Goal: Task Accomplishment & Management: Manage account settings

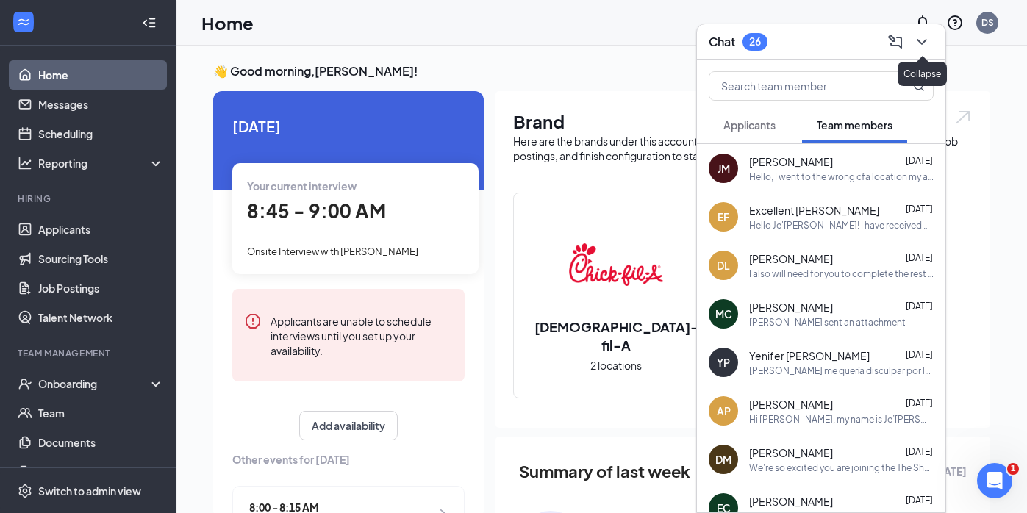
click at [921, 45] on icon "ChevronDown" at bounding box center [922, 42] width 18 height 18
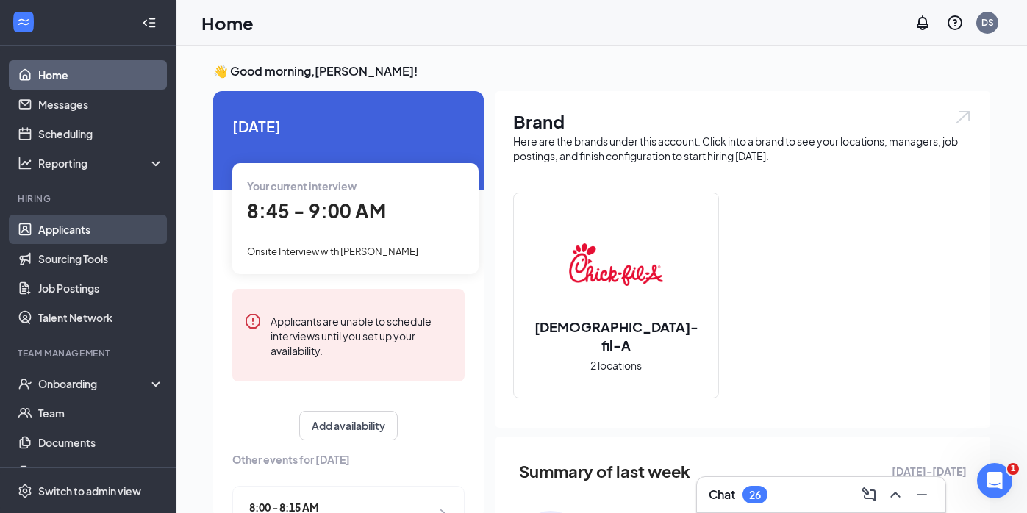
click at [76, 235] on link "Applicants" at bounding box center [101, 229] width 126 height 29
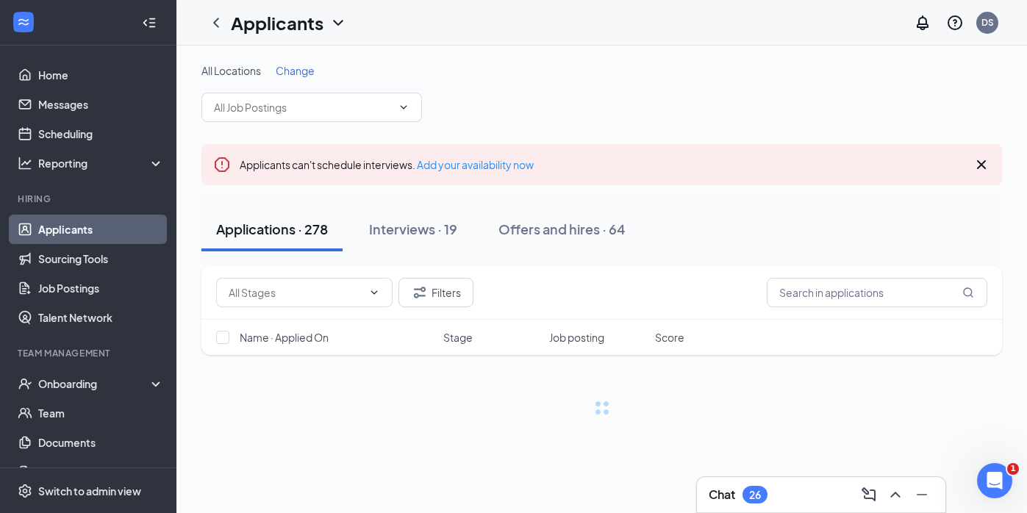
click at [803, 496] on div "Chat 26" at bounding box center [821, 495] width 225 height 24
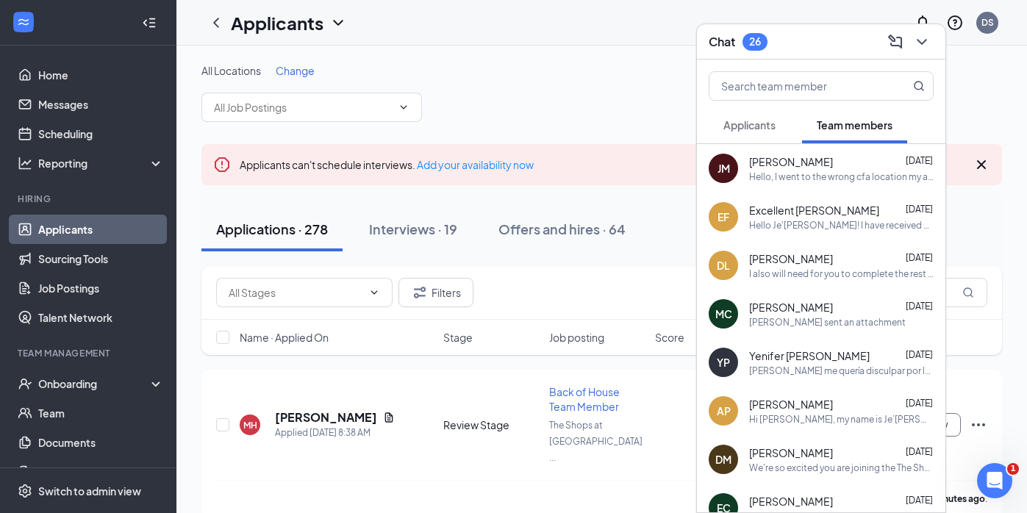
click at [756, 121] on span "Applicants" at bounding box center [749, 124] width 52 height 13
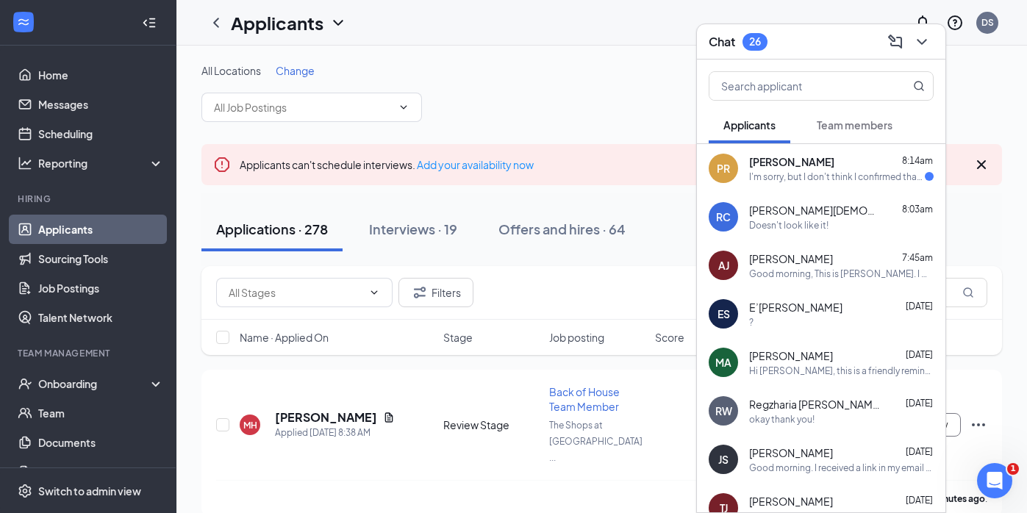
click at [848, 186] on div "PR [PERSON_NAME] 8:14am I'm sorry, but I don't think I confirmed that interview…" at bounding box center [821, 168] width 248 height 49
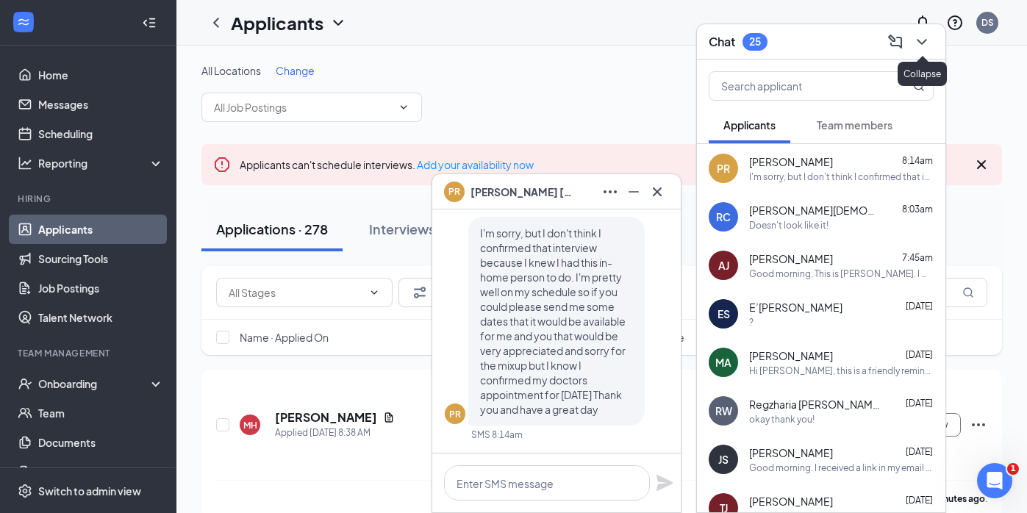
click at [928, 46] on icon "ChevronDown" at bounding box center [922, 42] width 18 height 18
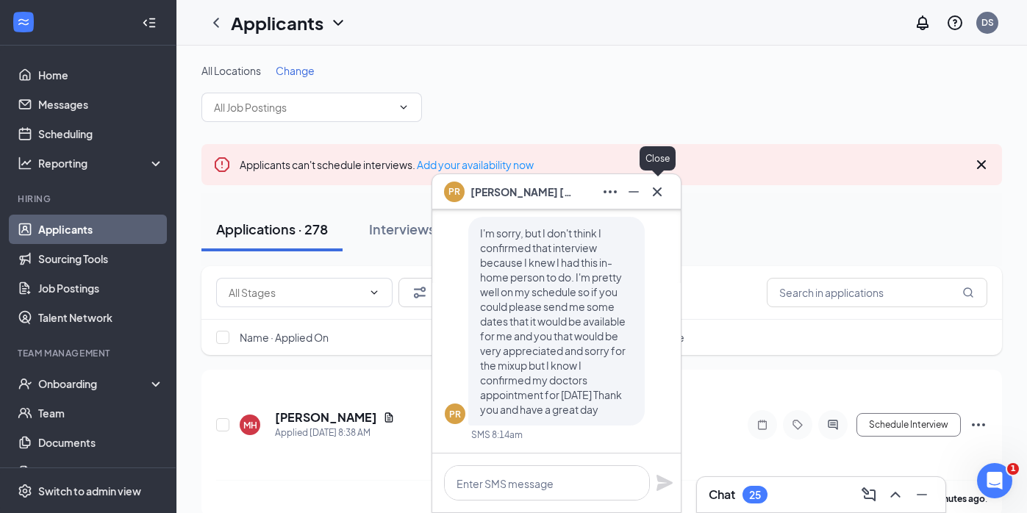
click at [656, 200] on icon "Cross" at bounding box center [657, 192] width 18 height 18
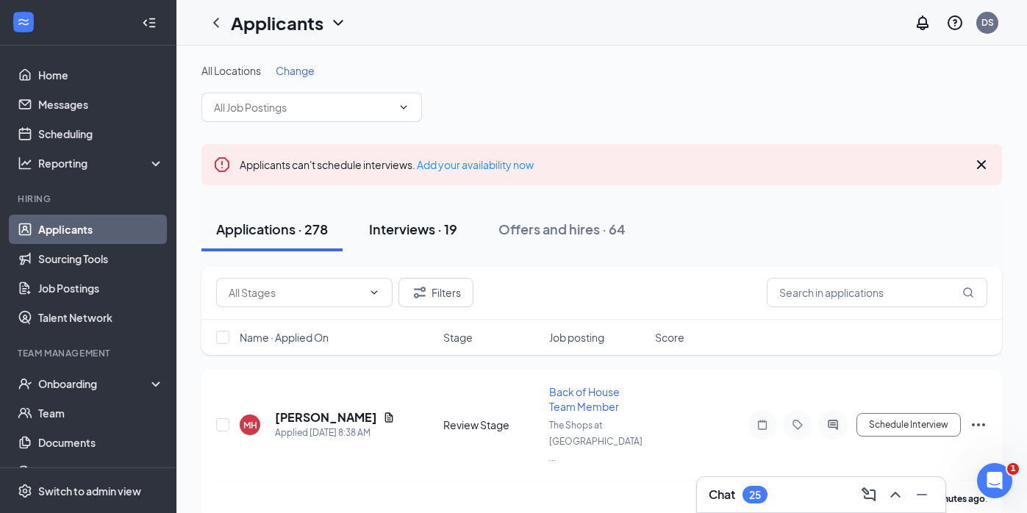
click at [411, 240] on button "Interviews · 19" at bounding box center [413, 229] width 118 height 44
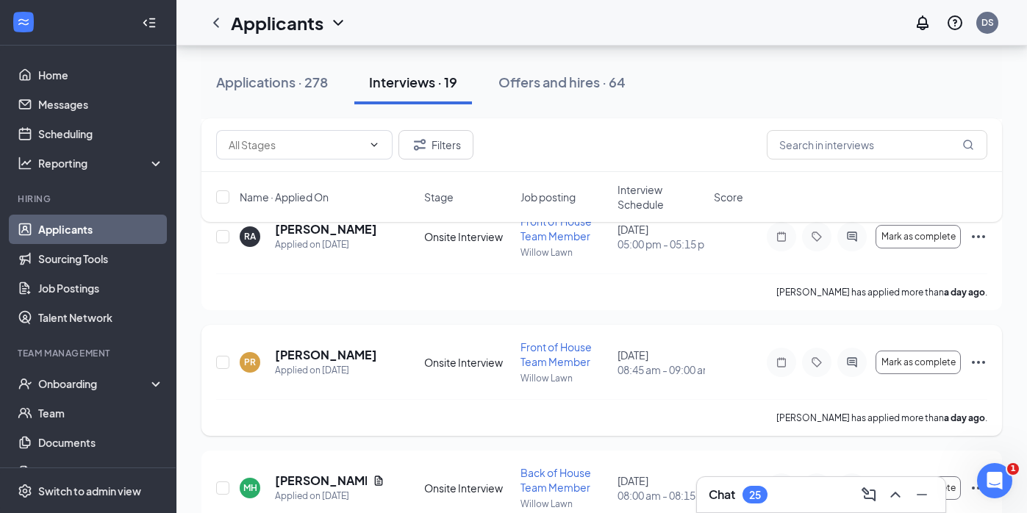
scroll to position [358, 0]
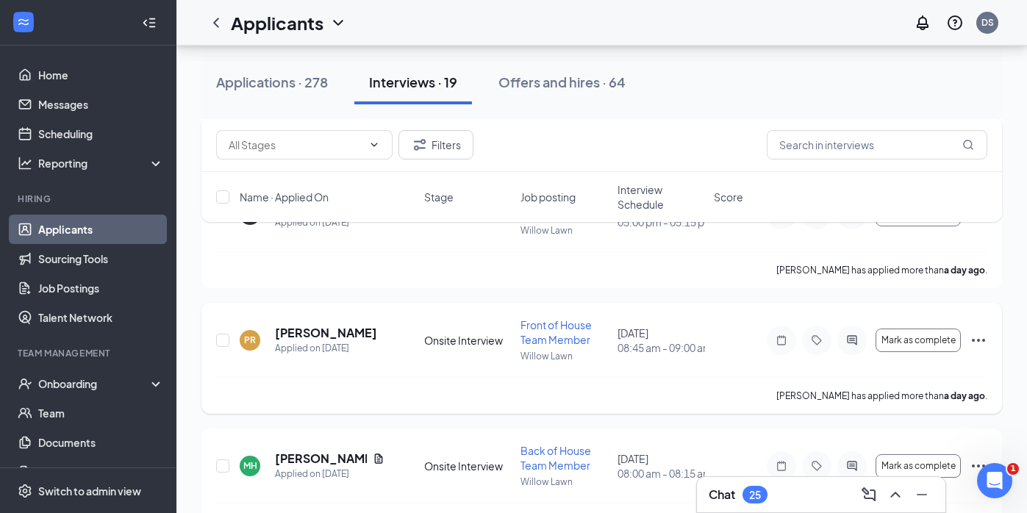
click at [976, 332] on icon "Ellipses" at bounding box center [979, 341] width 18 height 18
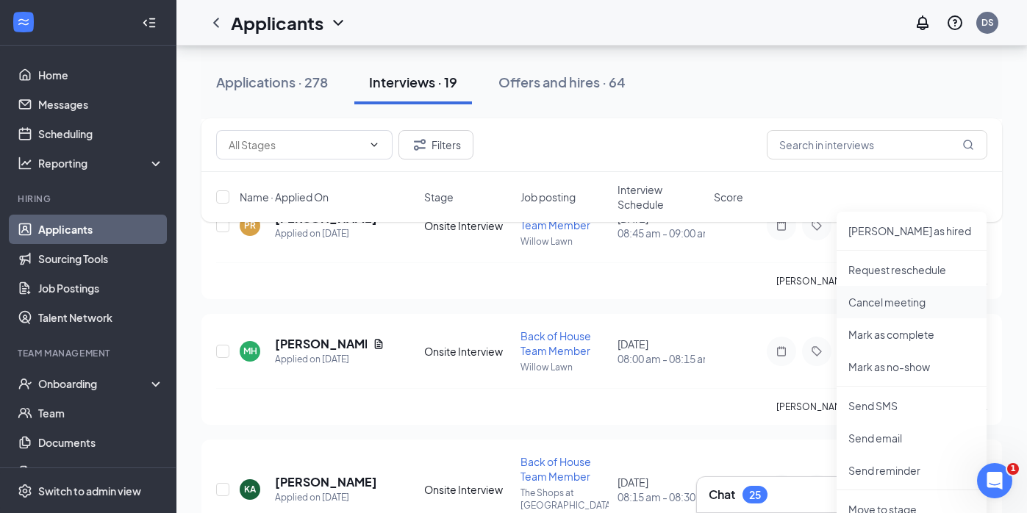
scroll to position [479, 0]
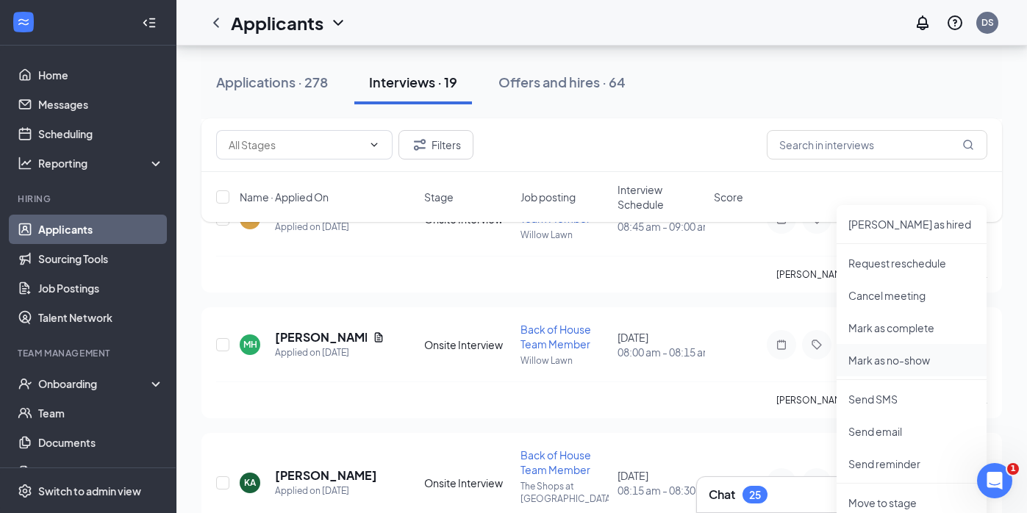
click at [913, 359] on p "Mark as no-show" at bounding box center [911, 360] width 126 height 15
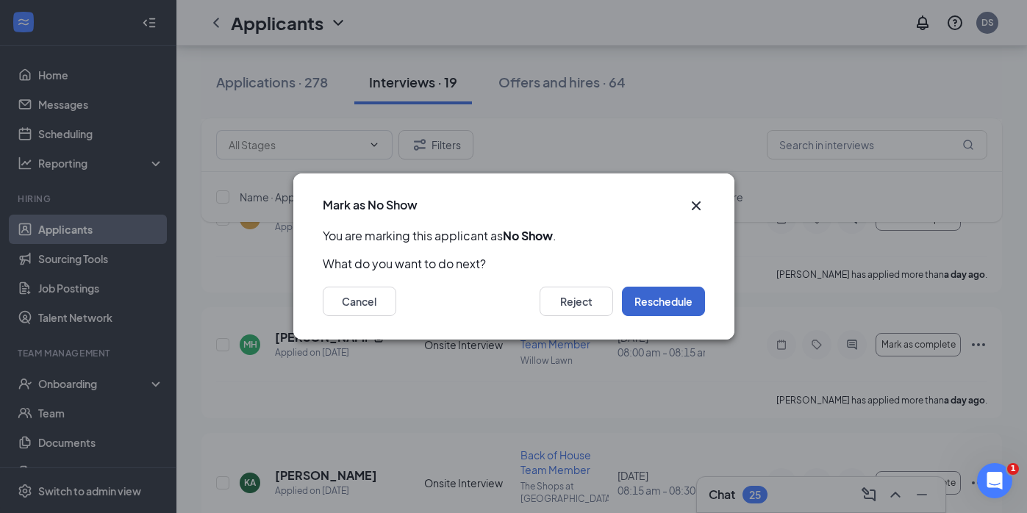
click at [674, 304] on button "Reschedule" at bounding box center [663, 301] width 83 height 29
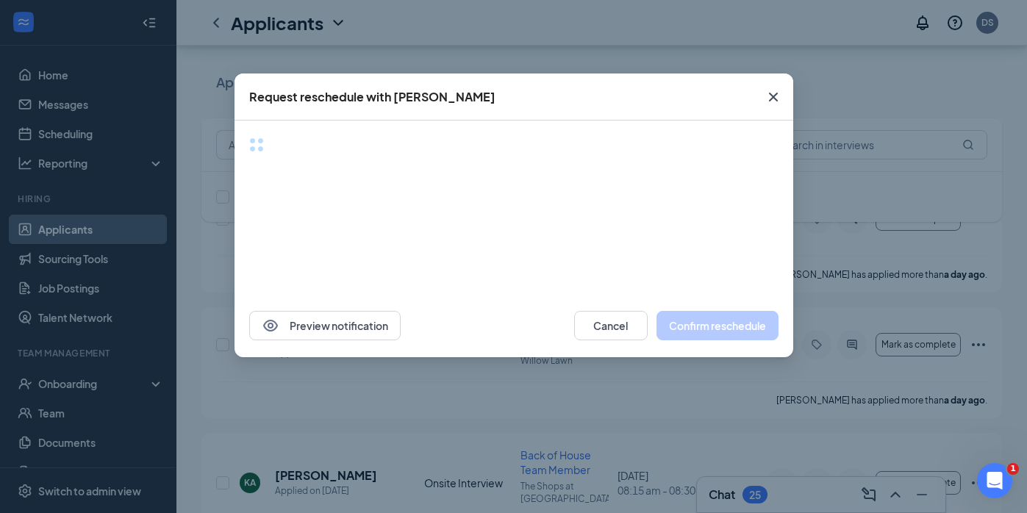
click at [773, 89] on icon "Cross" at bounding box center [773, 97] width 18 height 18
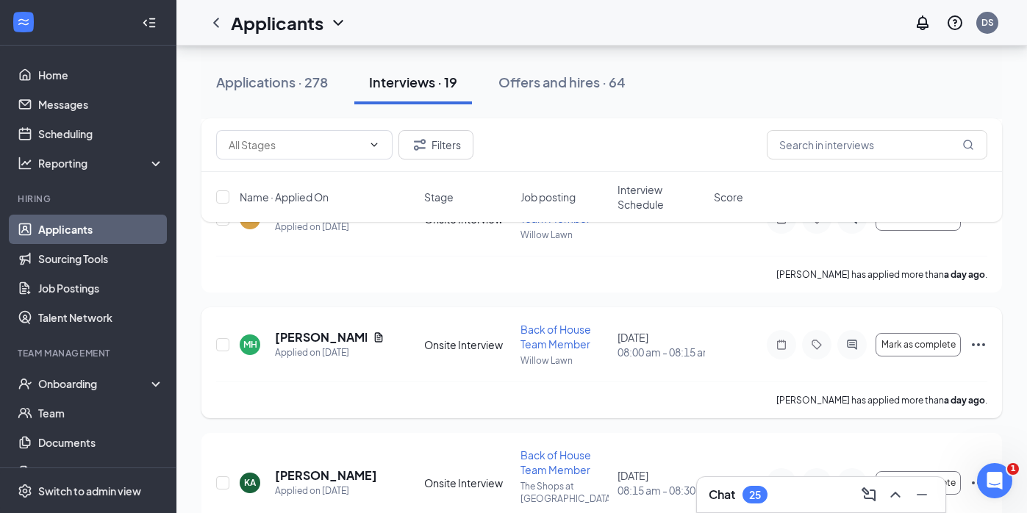
click at [968, 330] on div "Mark as complete" at bounding box center [877, 344] width 221 height 29
click at [978, 343] on icon "Ellipses" at bounding box center [978, 344] width 13 height 3
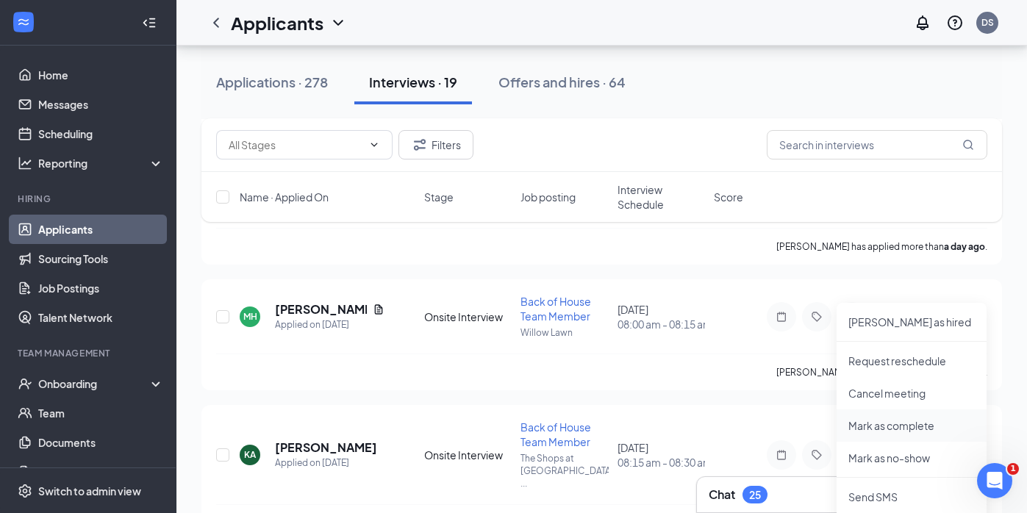
scroll to position [512, 0]
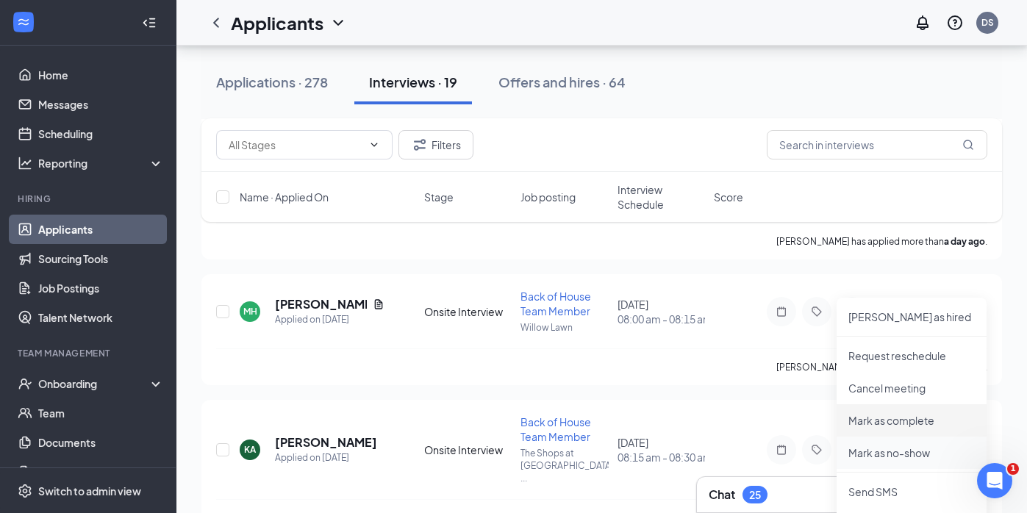
click at [893, 454] on p "Mark as no-show" at bounding box center [911, 452] width 126 height 15
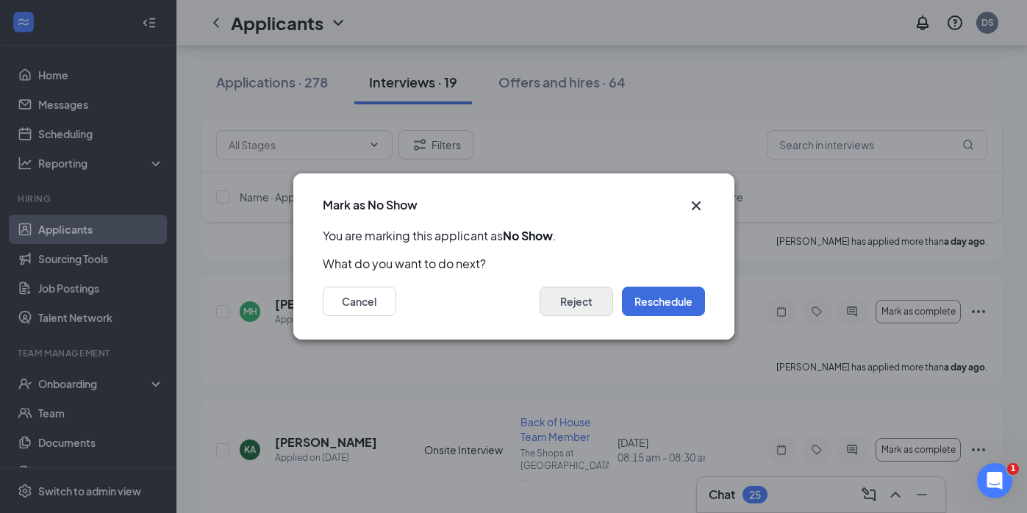
click at [585, 311] on button "Reject" at bounding box center [577, 301] width 74 height 29
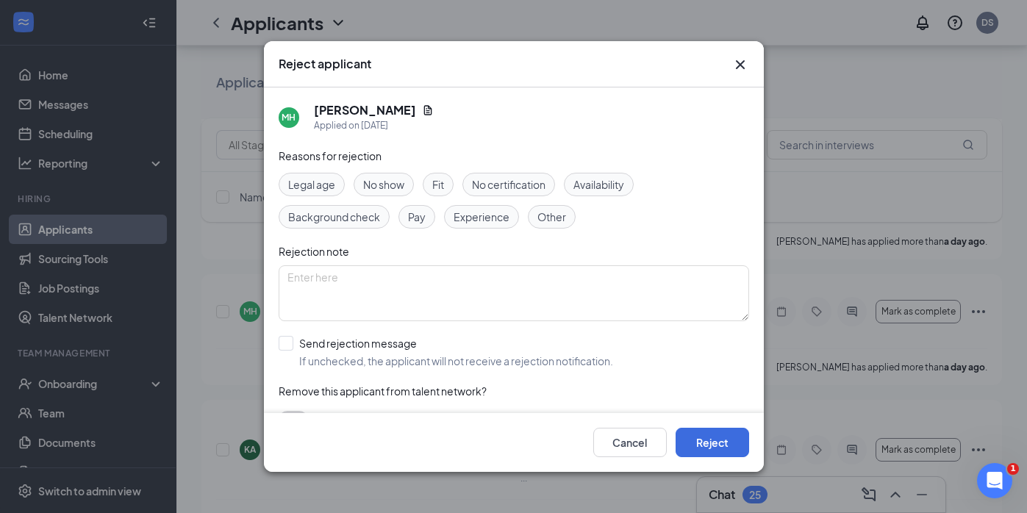
click at [398, 187] on span "No show" at bounding box center [383, 184] width 41 height 16
click at [720, 439] on button "Reject" at bounding box center [713, 442] width 74 height 29
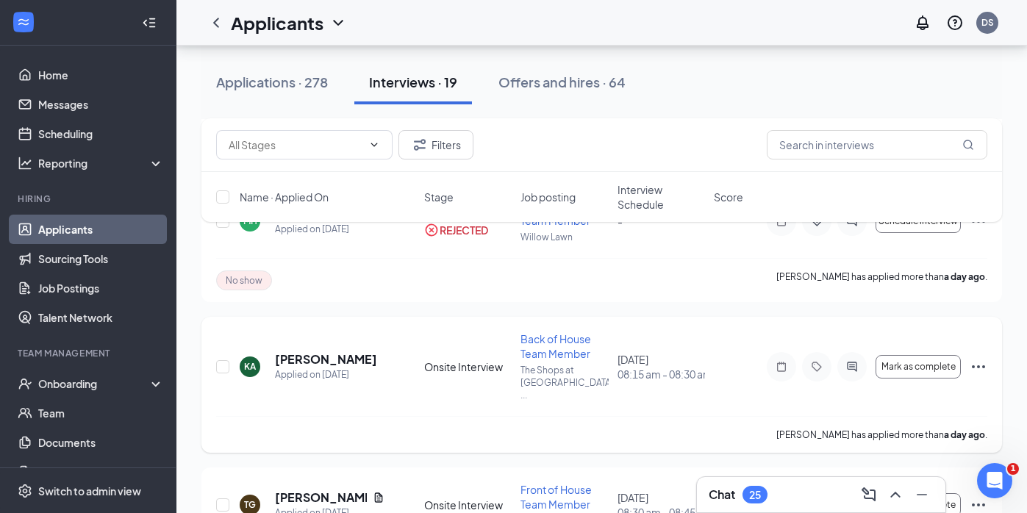
scroll to position [629, 0]
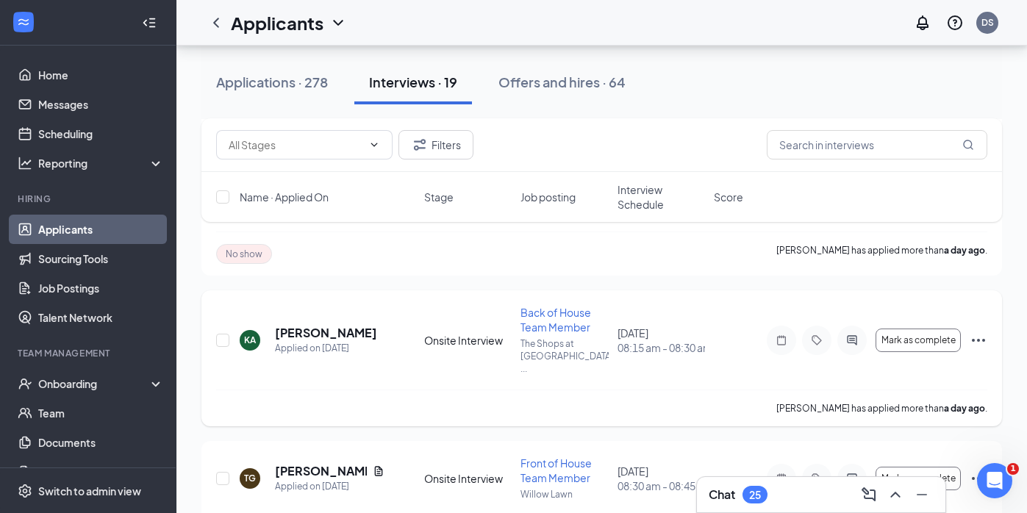
click at [981, 332] on icon "Ellipses" at bounding box center [979, 341] width 18 height 18
click at [745, 390] on div "[PERSON_NAME] has applied more than a day ago ." at bounding box center [601, 408] width 771 height 37
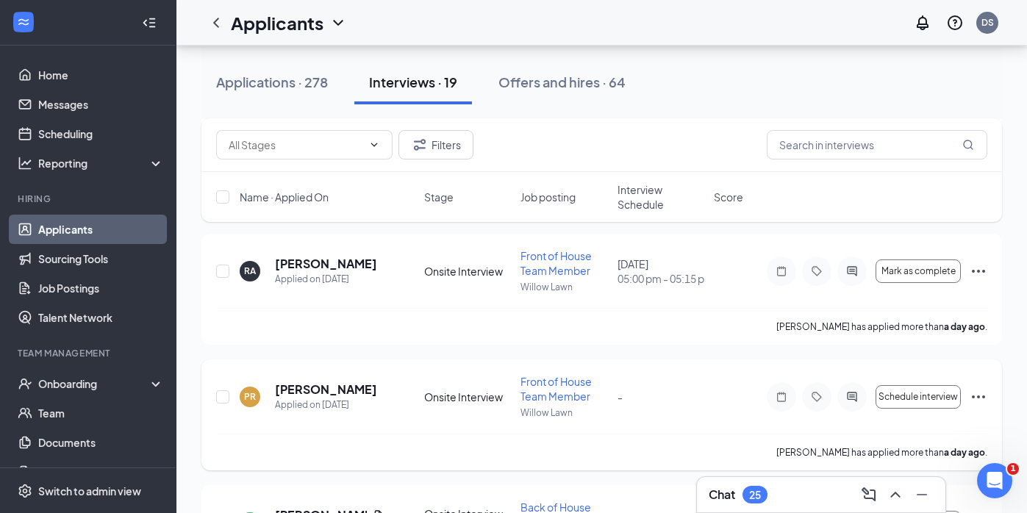
scroll to position [354, 0]
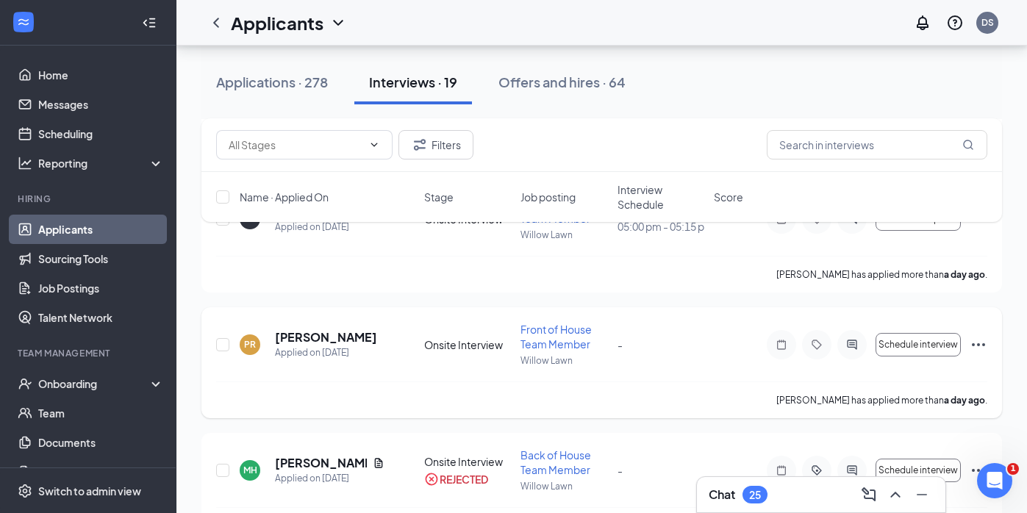
click at [970, 336] on icon "Ellipses" at bounding box center [979, 345] width 18 height 18
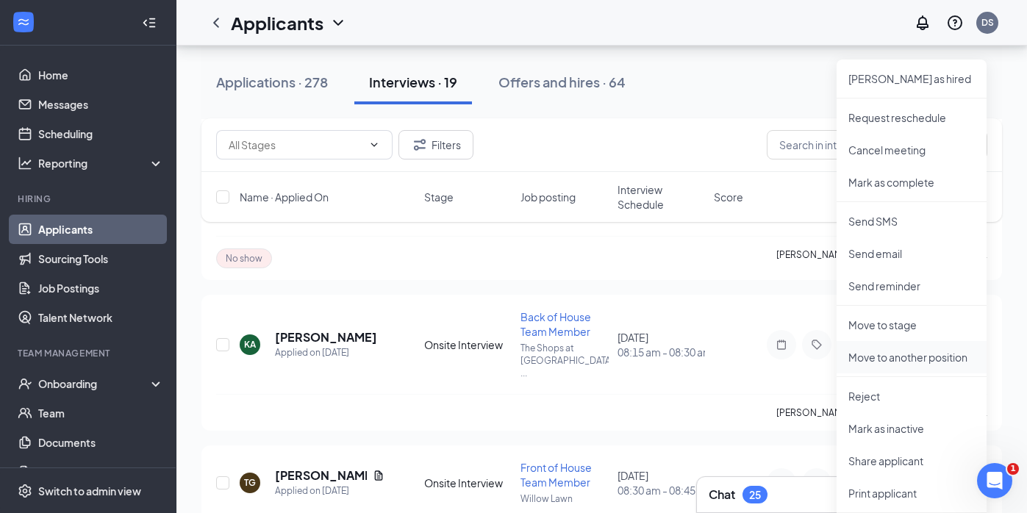
scroll to position [625, 0]
click at [896, 401] on p "Reject" at bounding box center [911, 396] width 126 height 15
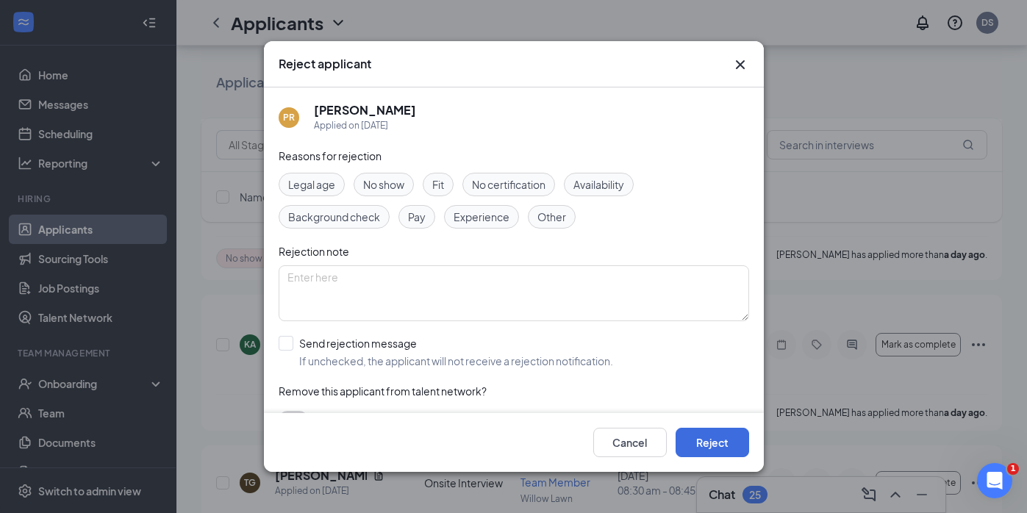
click at [400, 186] on span "No show" at bounding box center [383, 184] width 41 height 16
click at [701, 428] on button "Reject" at bounding box center [713, 442] width 74 height 29
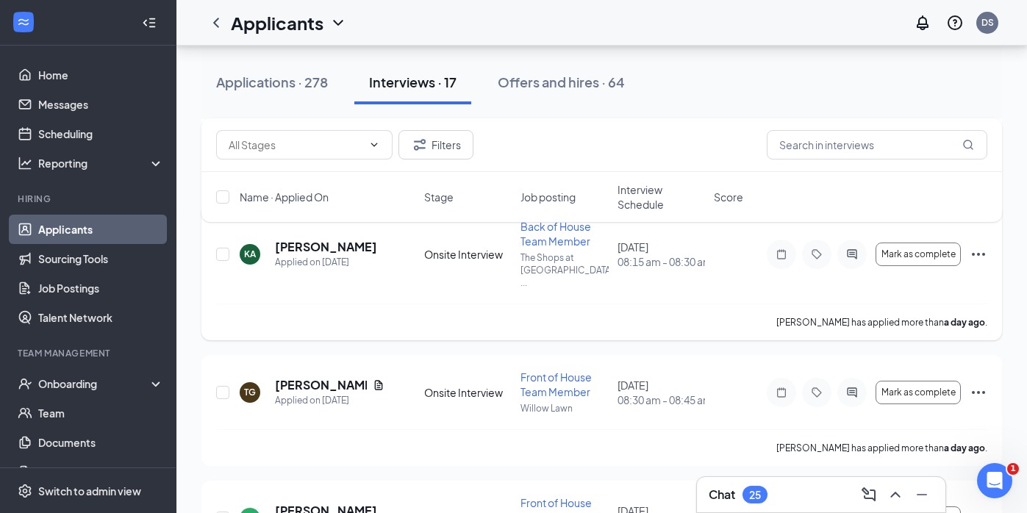
scroll to position [592, 0]
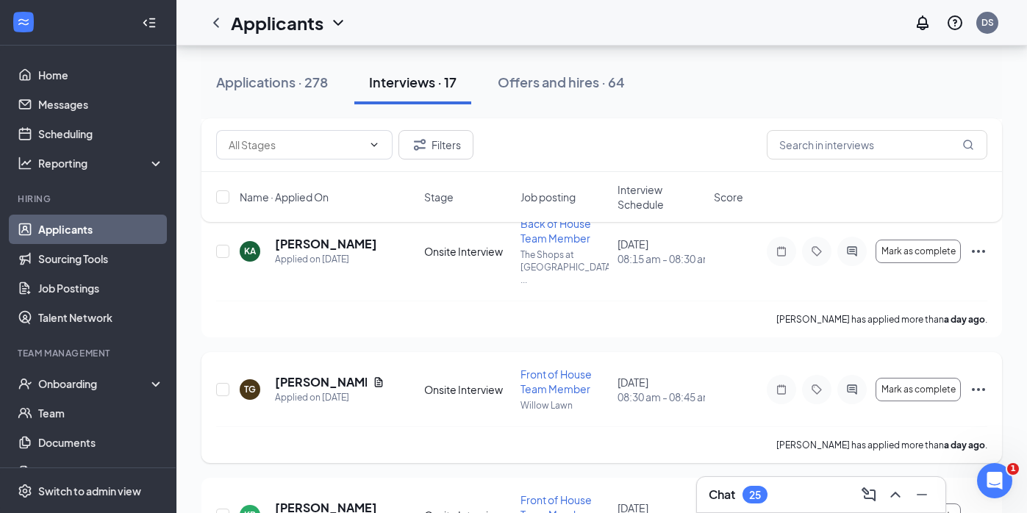
click at [978, 388] on icon "Ellipses" at bounding box center [978, 389] width 13 height 3
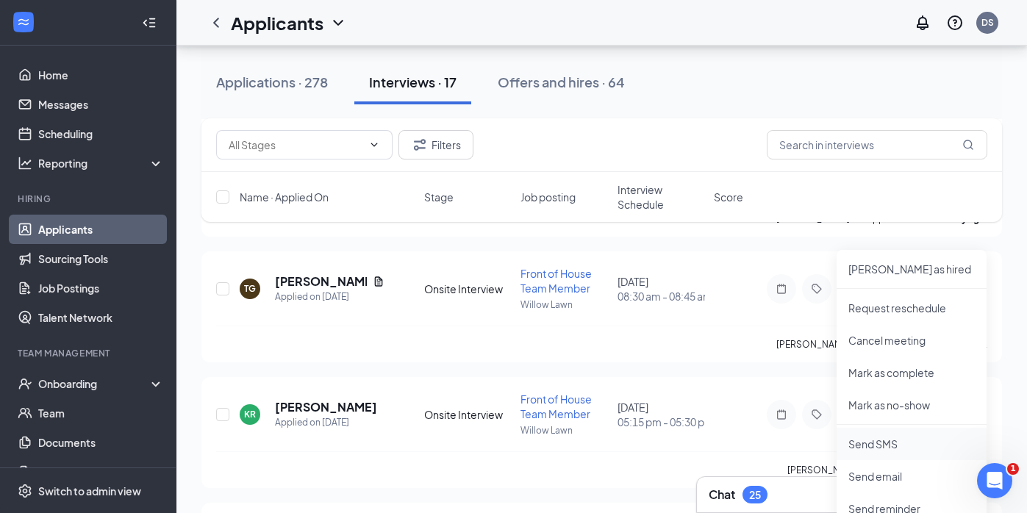
scroll to position [703, 0]
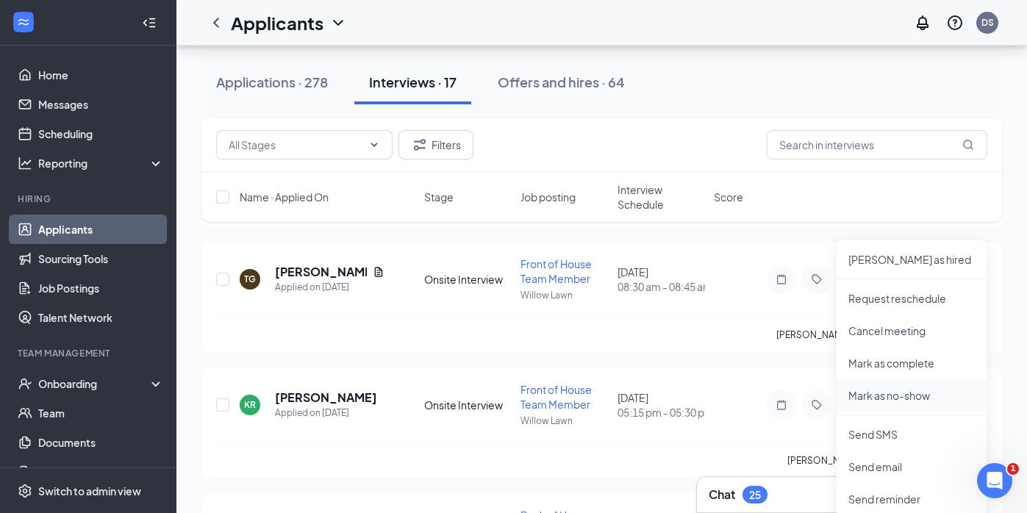
click at [892, 401] on p "Mark as no-show" at bounding box center [911, 395] width 126 height 15
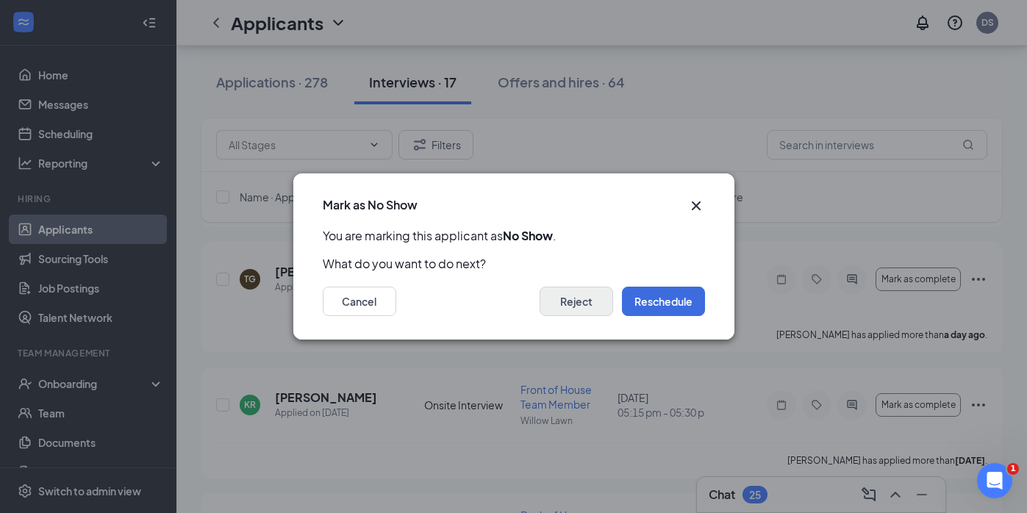
click at [592, 299] on button "Reject" at bounding box center [577, 301] width 74 height 29
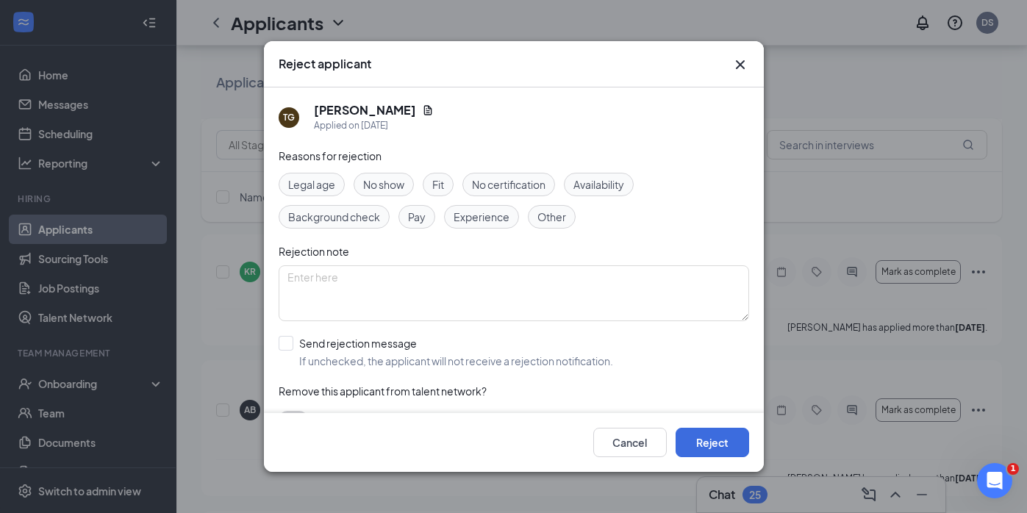
click at [373, 189] on span "No show" at bounding box center [383, 184] width 41 height 16
click at [710, 431] on button "Reject" at bounding box center [713, 442] width 74 height 29
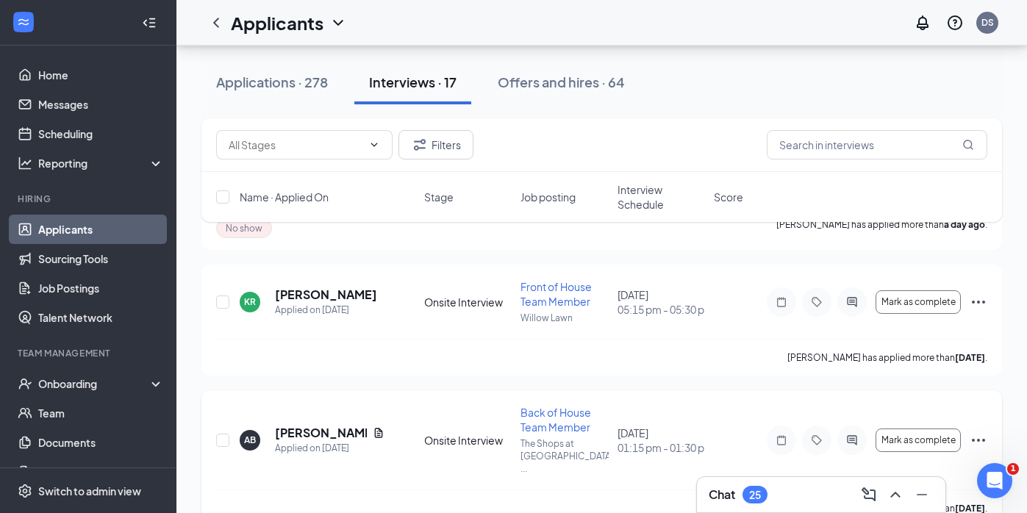
scroll to position [660, 0]
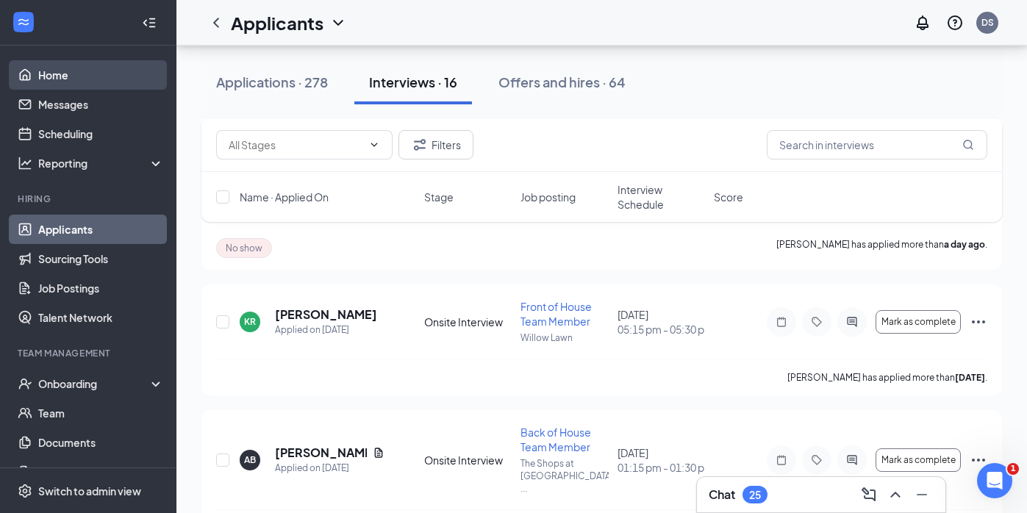
click at [110, 72] on link "Home" at bounding box center [101, 74] width 126 height 29
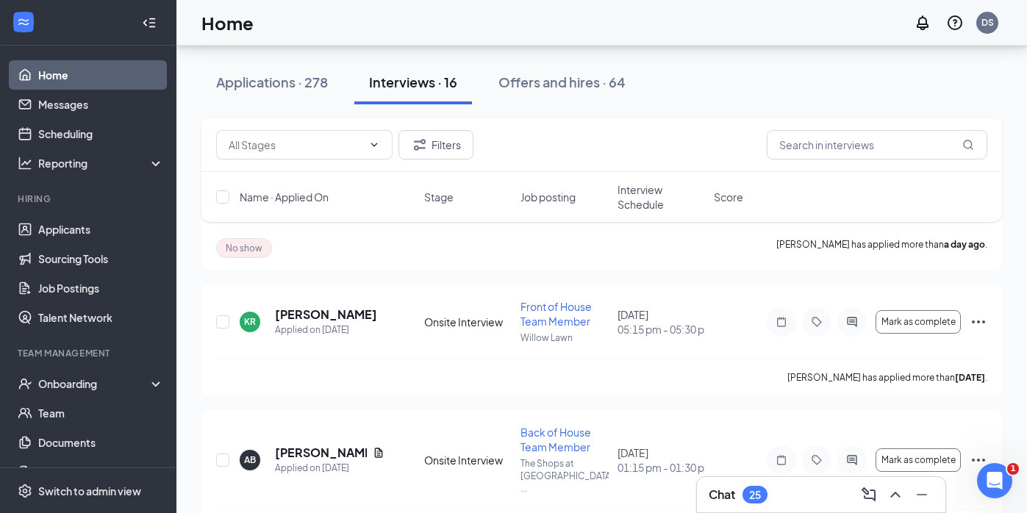
scroll to position [163, 0]
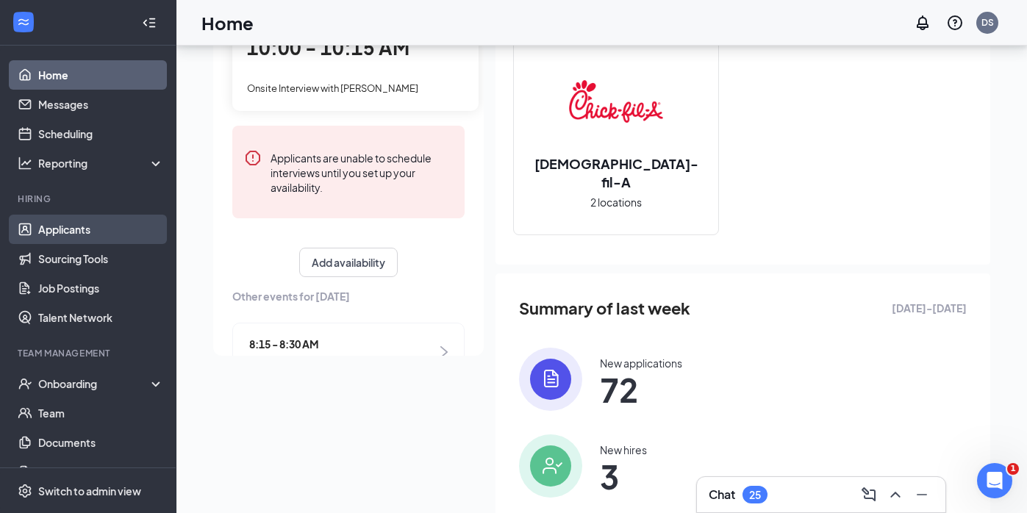
click at [87, 229] on link "Applicants" at bounding box center [101, 229] width 126 height 29
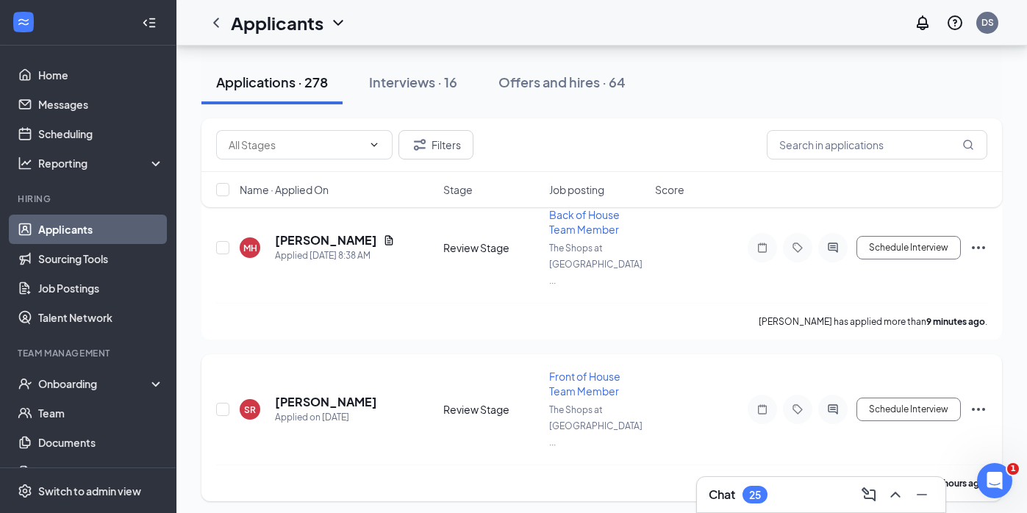
scroll to position [178, 0]
click at [356, 393] on h5 "[PERSON_NAME]" at bounding box center [326, 401] width 102 height 16
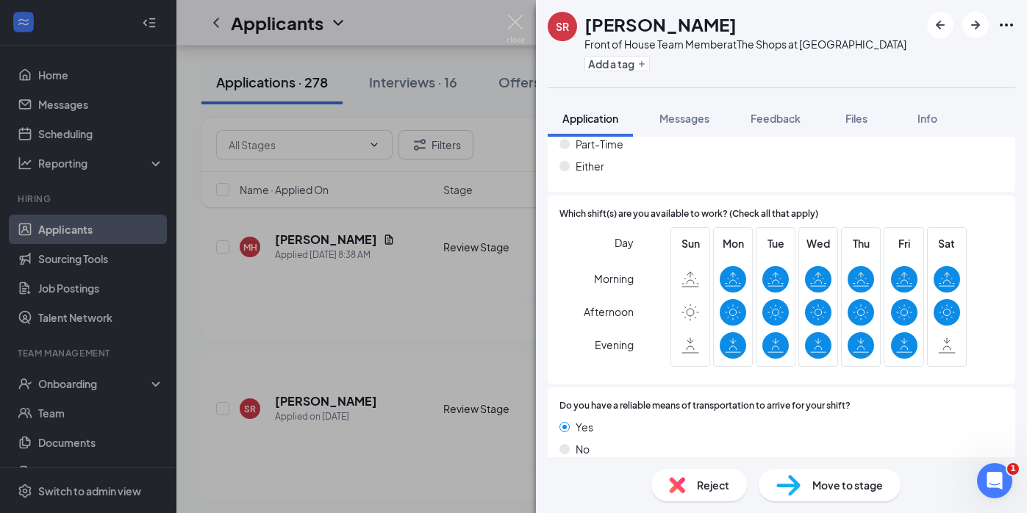
scroll to position [914, 0]
click at [814, 481] on span "Move to stage" at bounding box center [847, 485] width 71 height 16
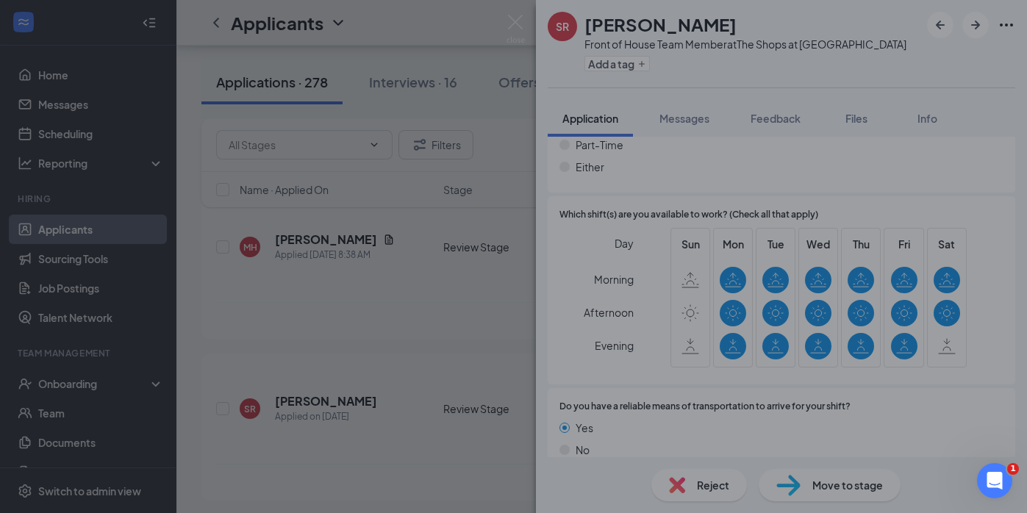
scroll to position [908, 0]
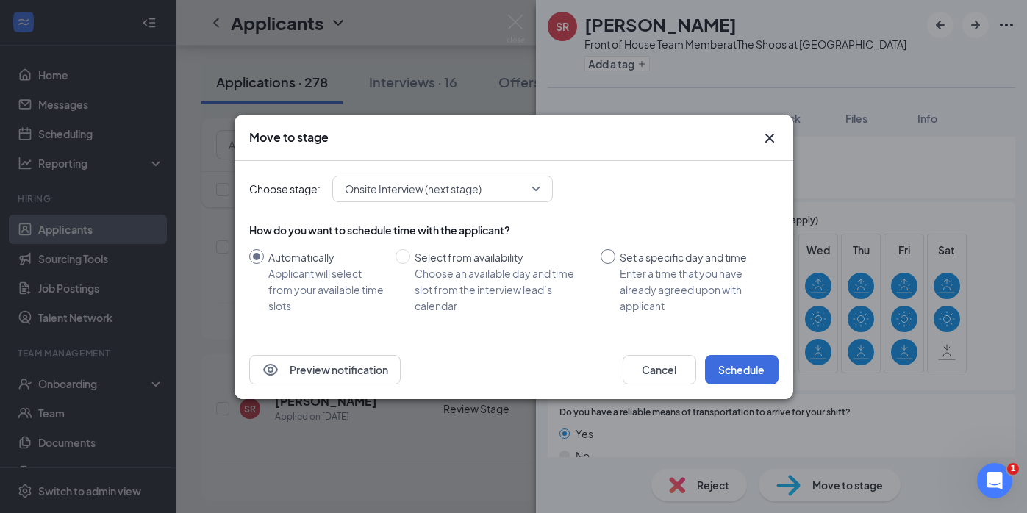
click at [721, 284] on div "Enter a time that you have already agreed upon with applicant" at bounding box center [693, 289] width 147 height 49
click at [615, 264] on input "Set a specific day and time Enter a time that you have already agreed upon with…" at bounding box center [608, 256] width 15 height 15
radio input "true"
radio input "false"
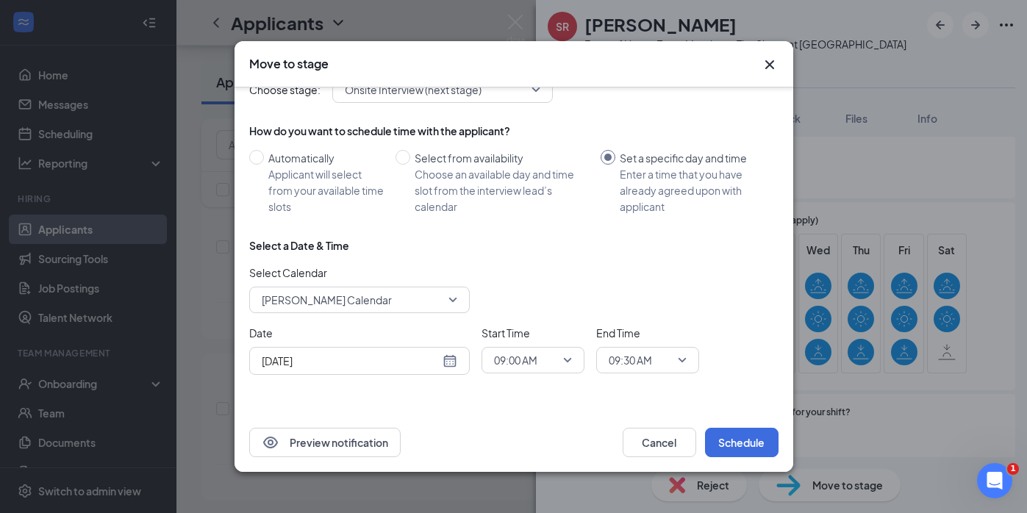
scroll to position [26, 0]
click at [452, 362] on div "[DATE]" at bounding box center [360, 361] width 196 height 16
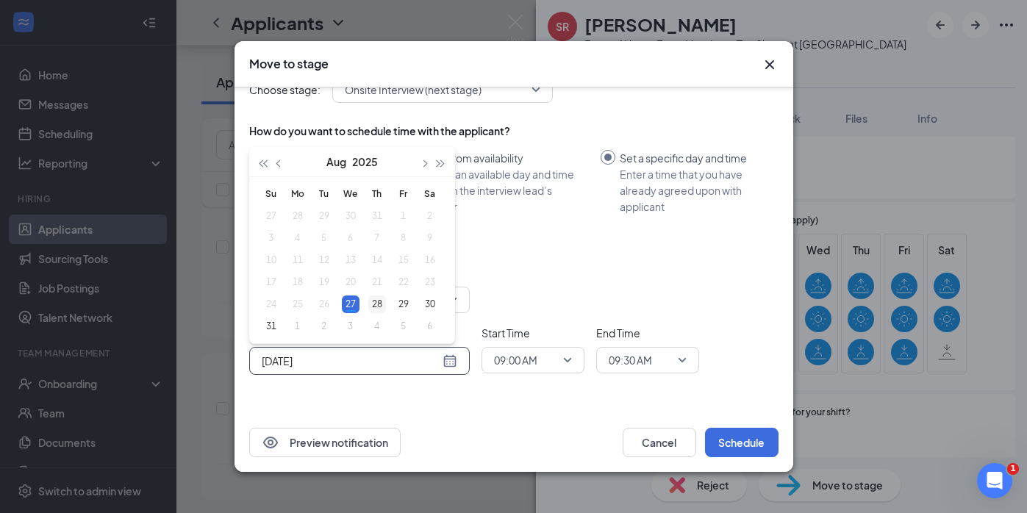
type input "[DATE]"
click at [380, 307] on div "28" at bounding box center [377, 304] width 18 height 18
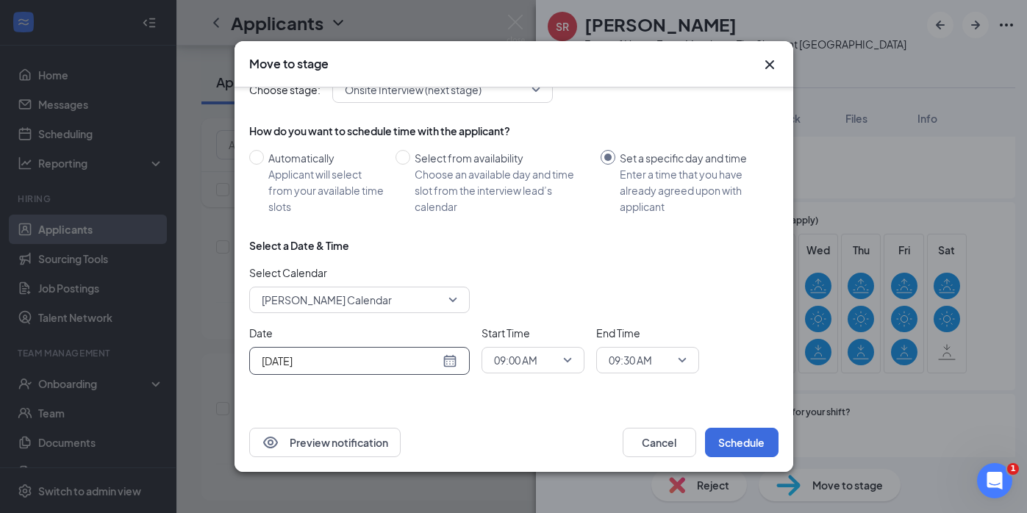
click at [678, 371] on input "search" at bounding box center [642, 360] width 75 height 25
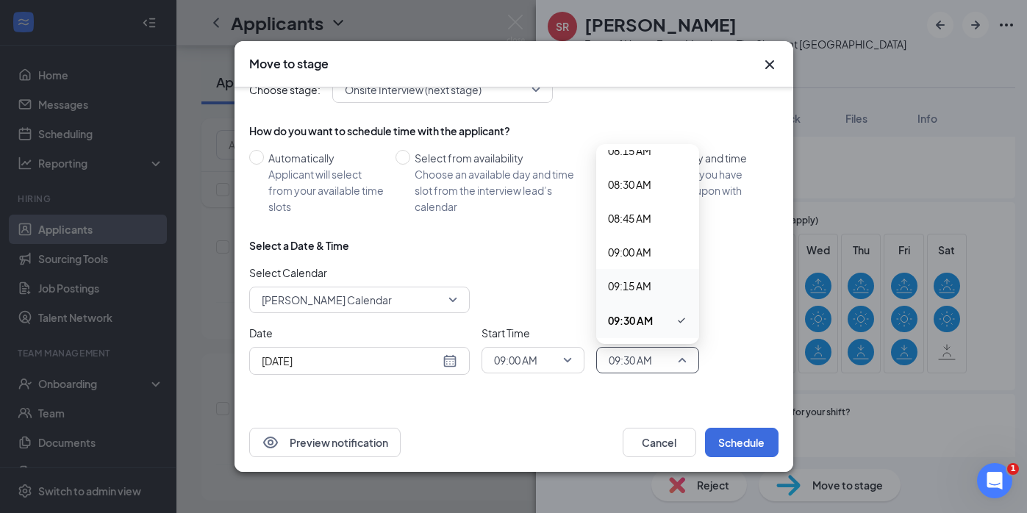
click at [650, 289] on span "09:15 AM" at bounding box center [629, 286] width 43 height 16
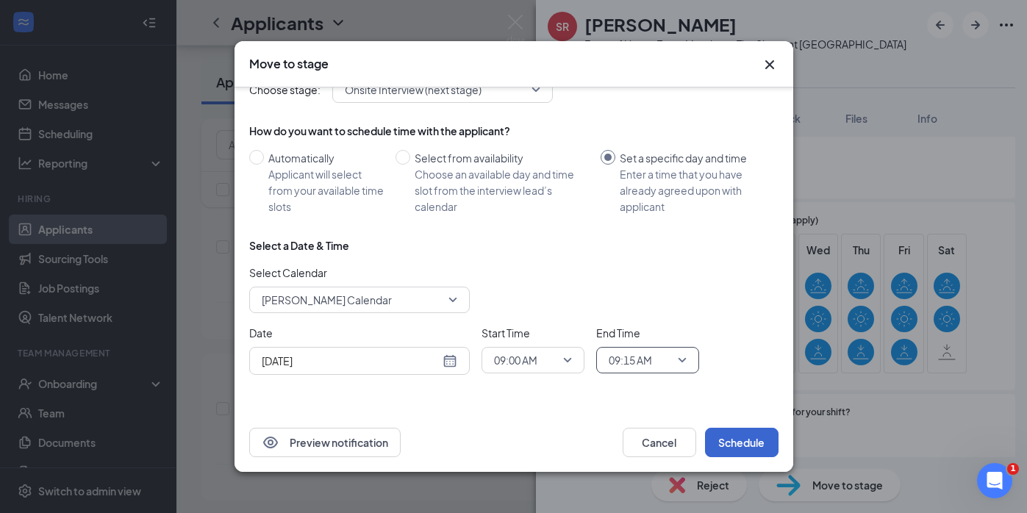
click at [756, 437] on button "Schedule" at bounding box center [742, 442] width 74 height 29
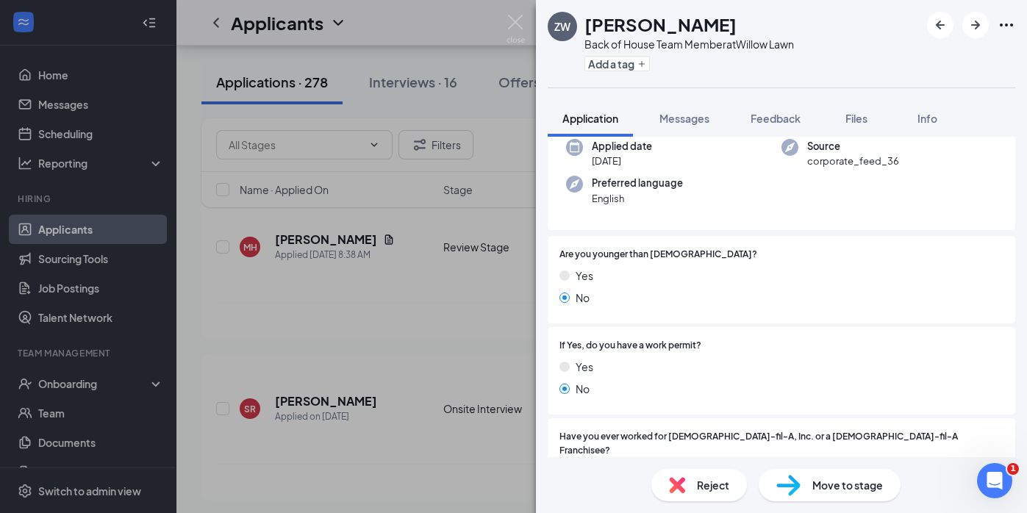
scroll to position [76, 0]
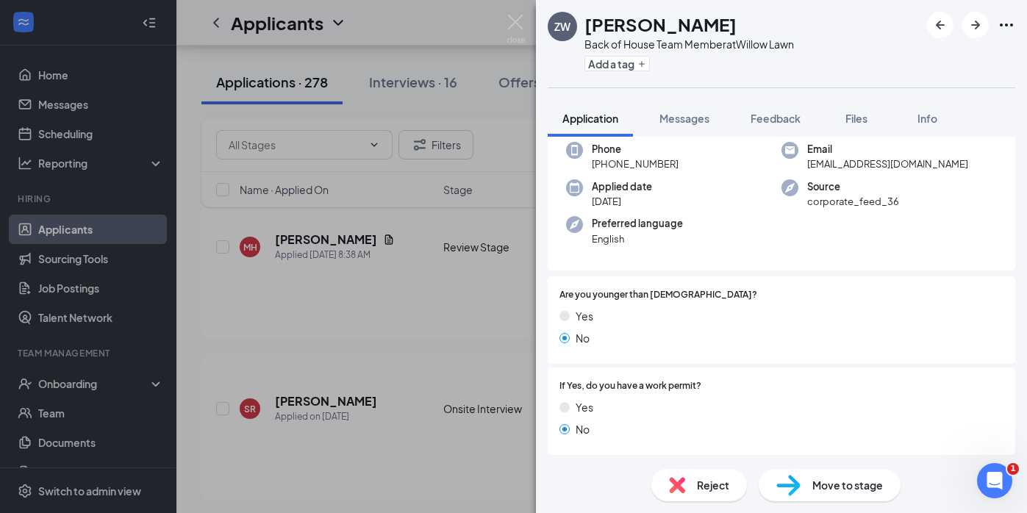
click at [820, 487] on span "Move to stage" at bounding box center [847, 485] width 71 height 16
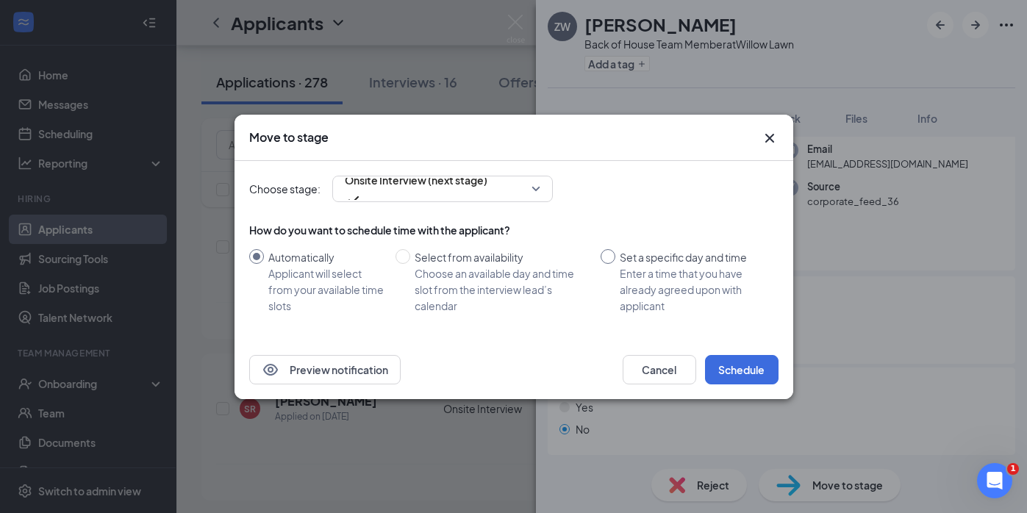
click at [689, 281] on div "Enter a time that you have already agreed upon with applicant" at bounding box center [693, 289] width 147 height 49
click at [615, 264] on input "Set a specific day and time Enter a time that you have already agreed upon with…" at bounding box center [608, 256] width 15 height 15
radio input "true"
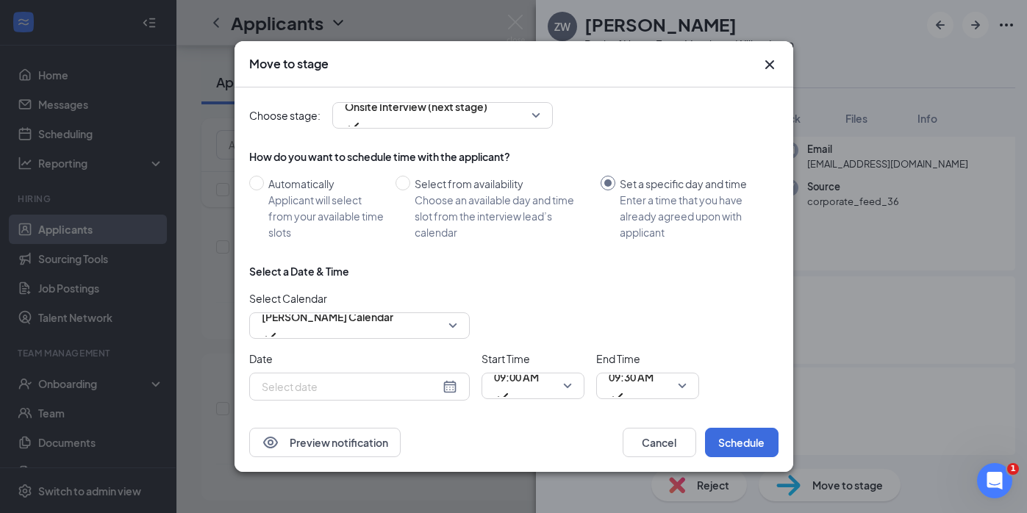
radio input "false"
type input "[DATE]"
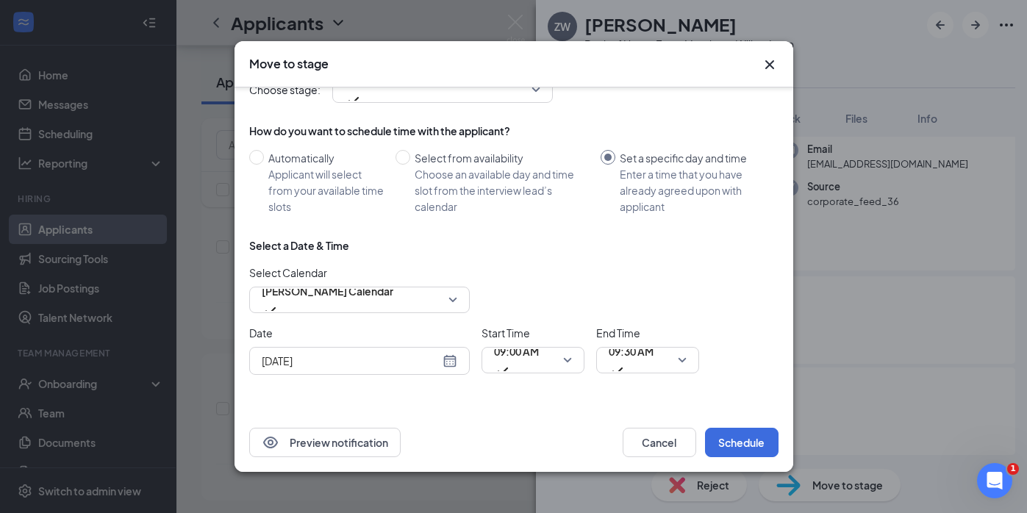
scroll to position [26, 0]
click at [539, 360] on span "09:00 AM" at bounding box center [516, 360] width 45 height 40
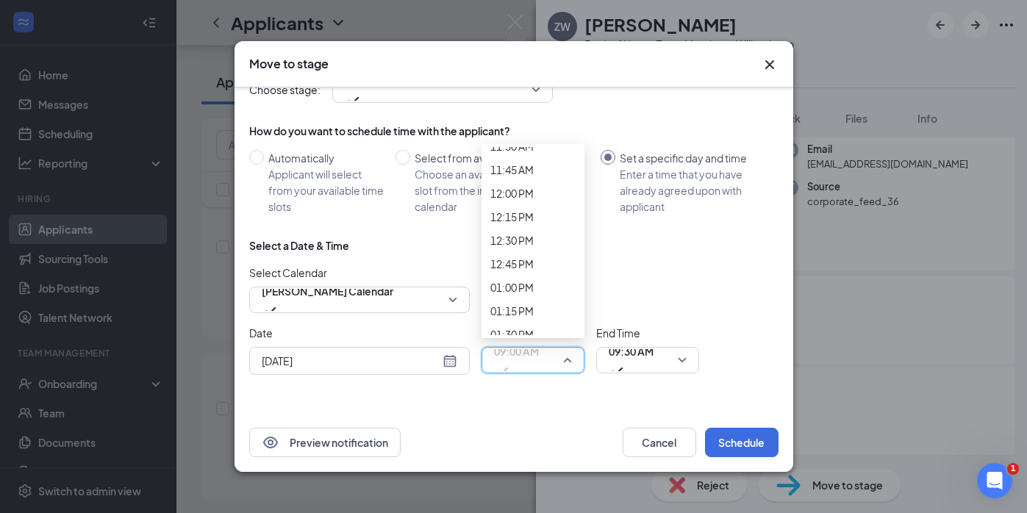
scroll to position [1114, 0]
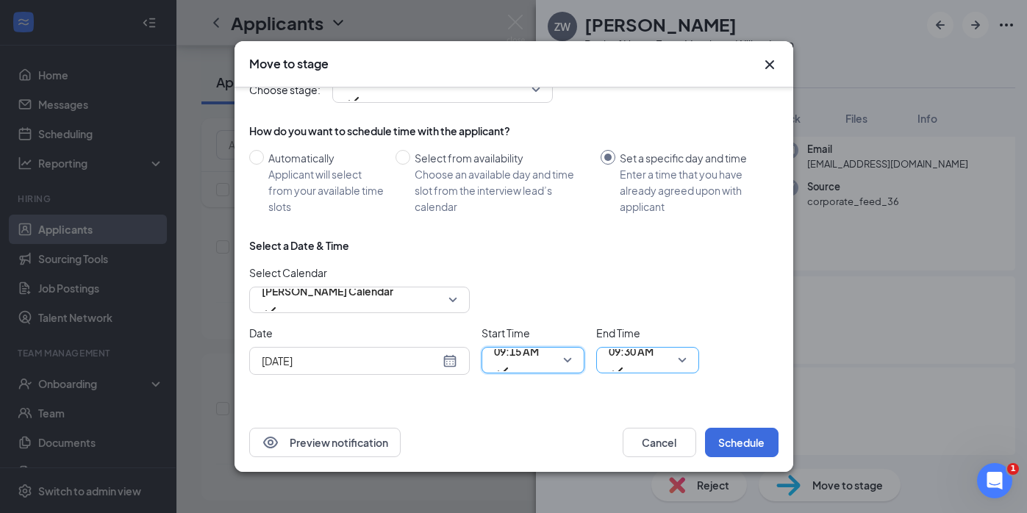
click at [653, 365] on span "09:30 AM" at bounding box center [631, 360] width 45 height 40
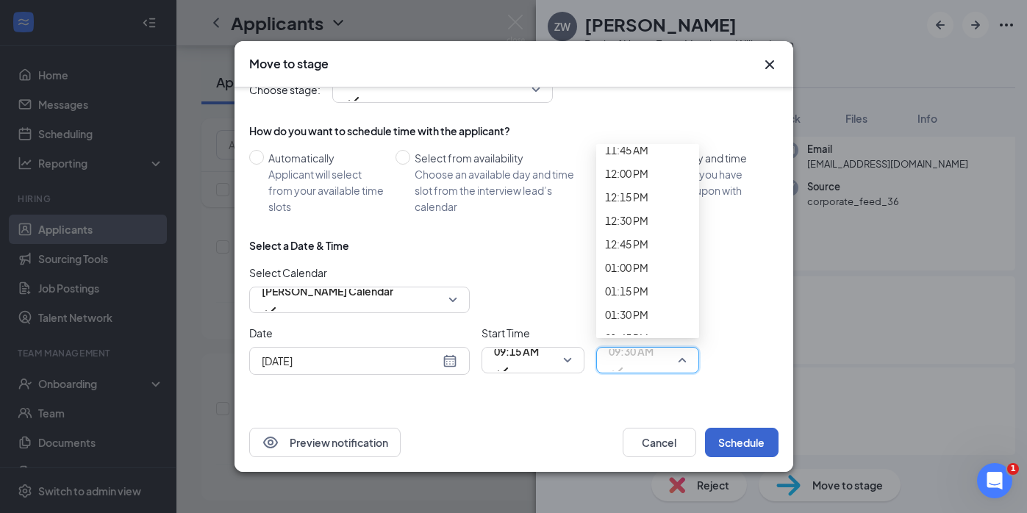
click at [745, 429] on button "Schedule" at bounding box center [742, 442] width 74 height 29
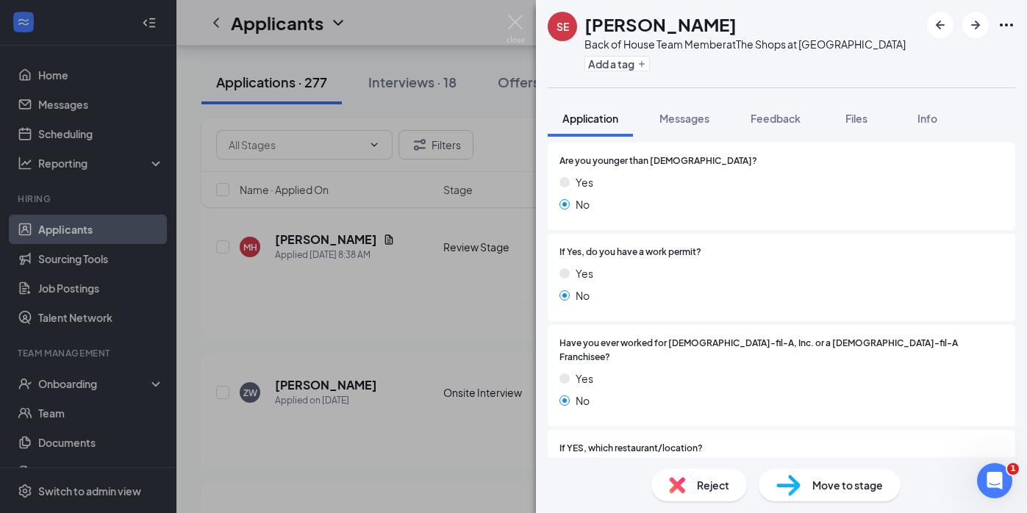
scroll to position [223, 0]
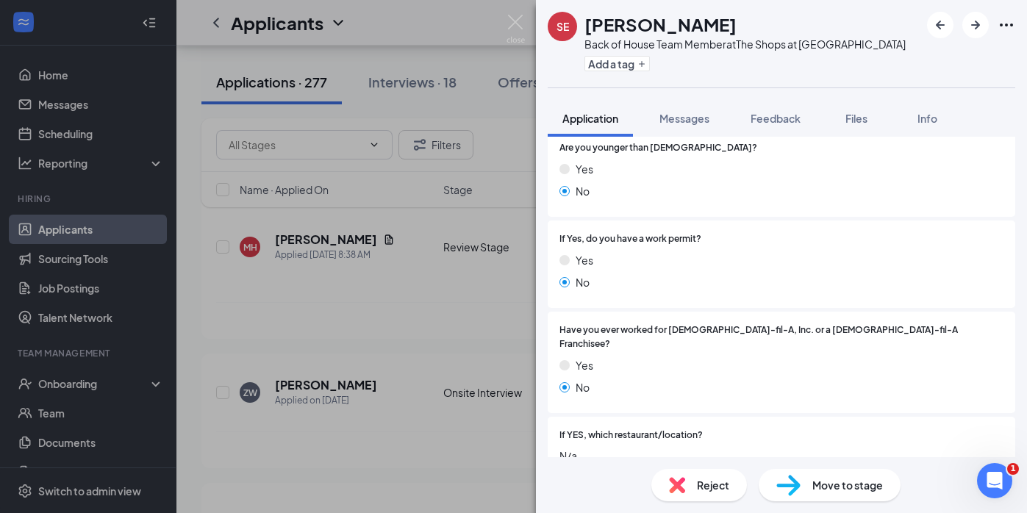
click at [470, 225] on div "SE [PERSON_NAME] Back of House Team Member at The Shops at [GEOGRAPHIC_DATA] Ad…" at bounding box center [513, 256] width 1027 height 513
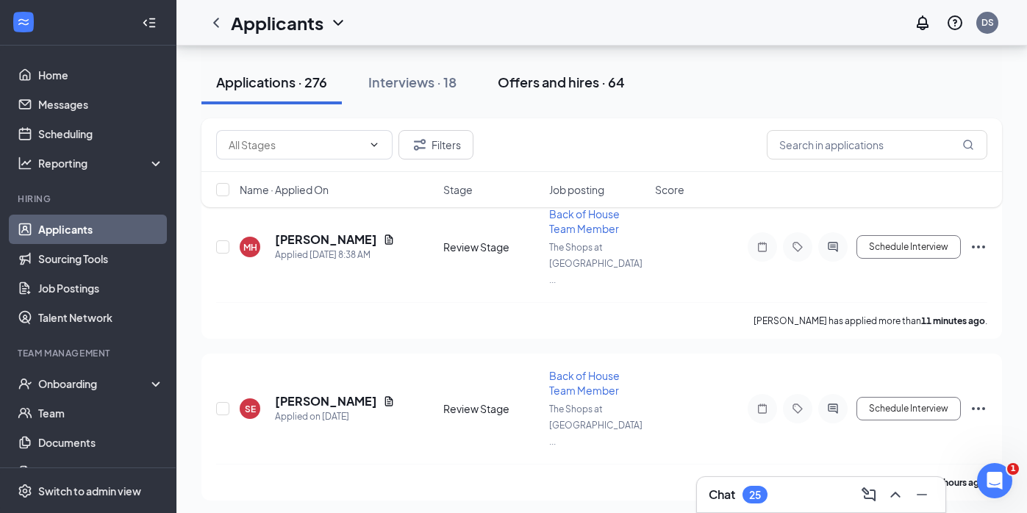
click at [530, 93] on button "Offers and hires · 64" at bounding box center [561, 82] width 157 height 44
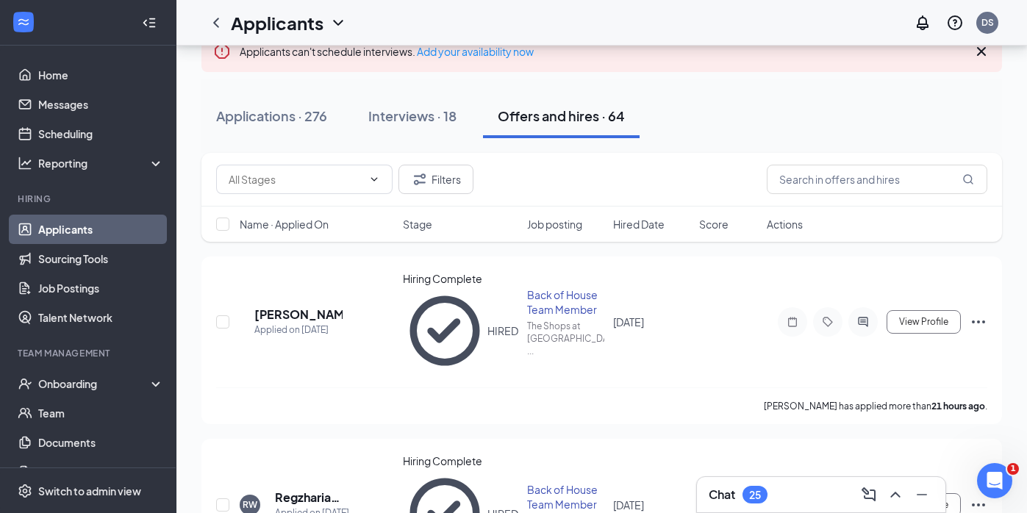
scroll to position [123, 0]
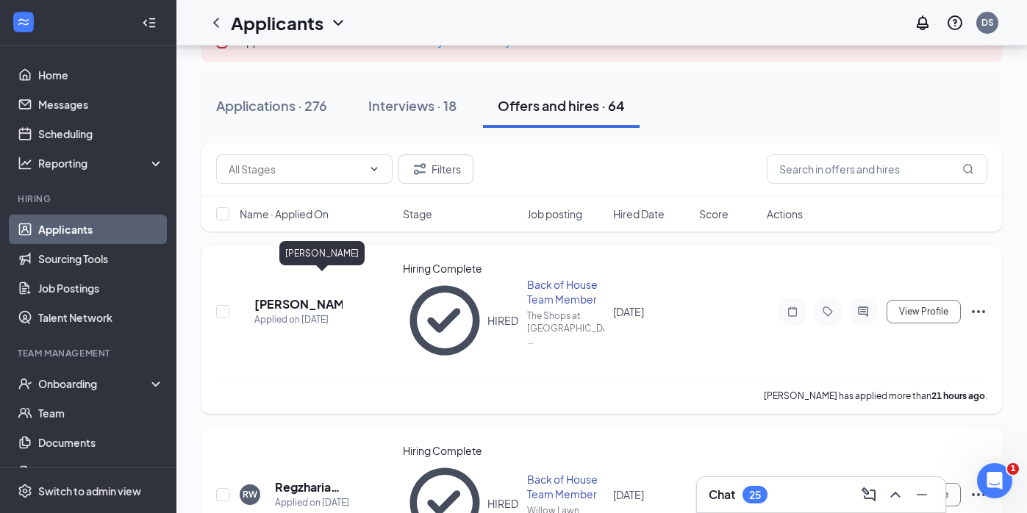
click at [302, 296] on h5 "[PERSON_NAME]" at bounding box center [298, 304] width 88 height 16
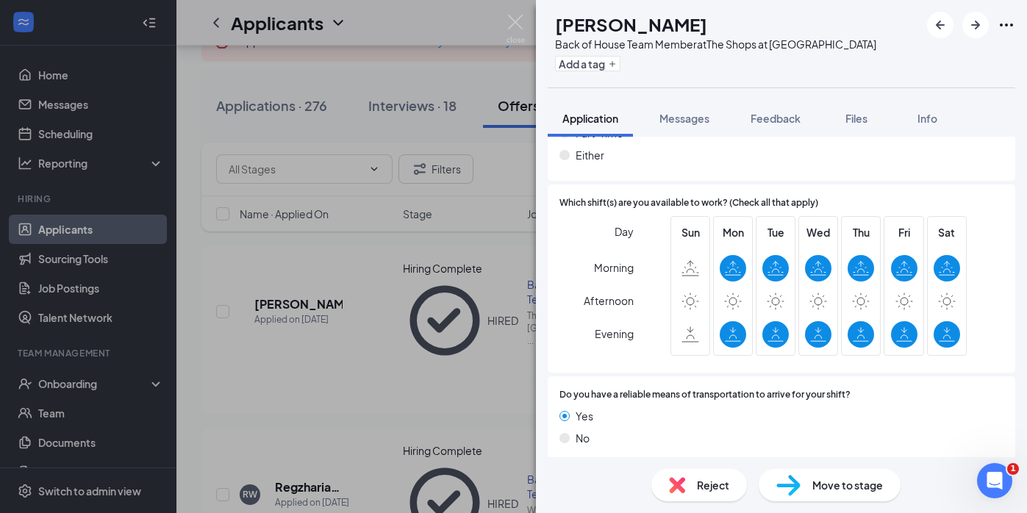
scroll to position [861, 0]
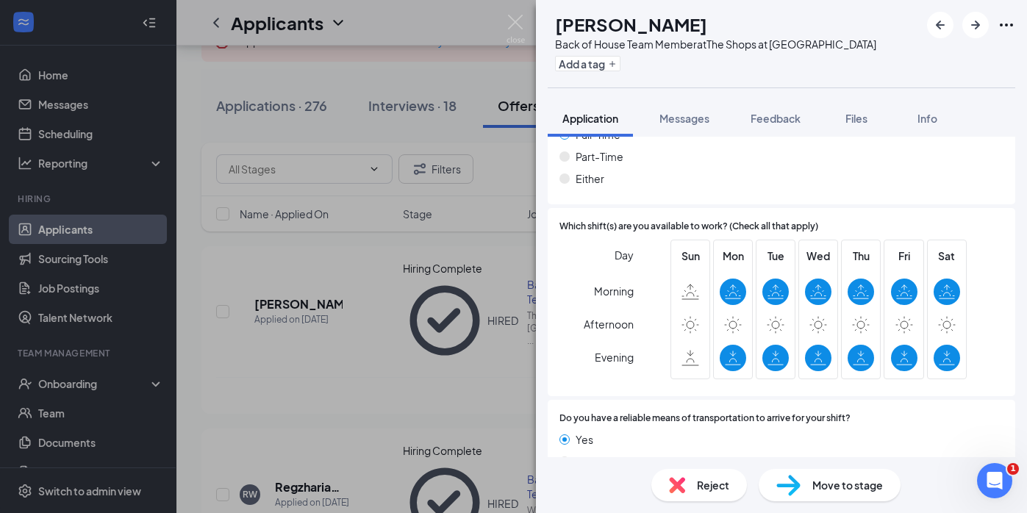
click at [735, 370] on div "Which shift(s) are you available to work? (Check all that apply) Day Morning Af…" at bounding box center [782, 302] width 468 height 188
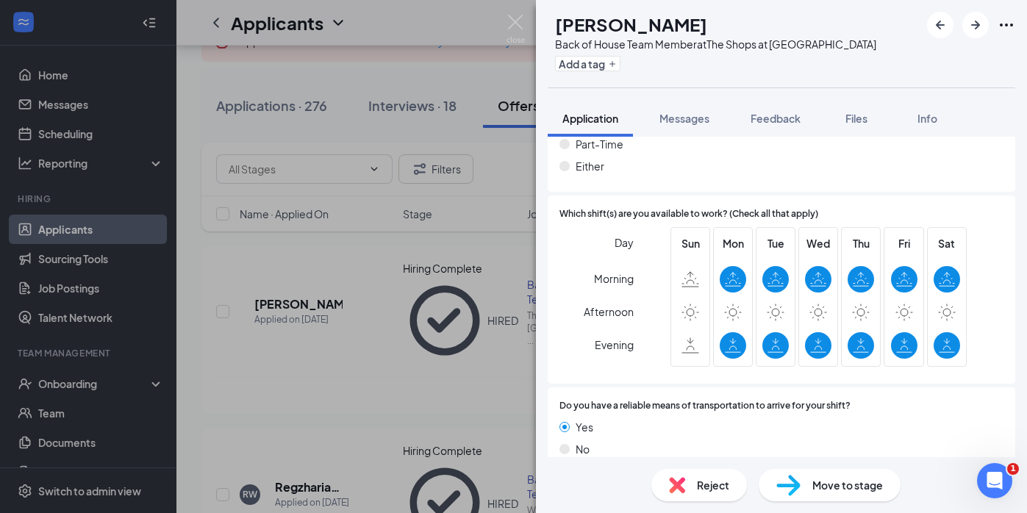
scroll to position [873, 0]
click at [454, 316] on div "ER [PERSON_NAME] Back of House Team Member at The Shops at [GEOGRAPHIC_DATA] Ad…" at bounding box center [513, 256] width 1027 height 513
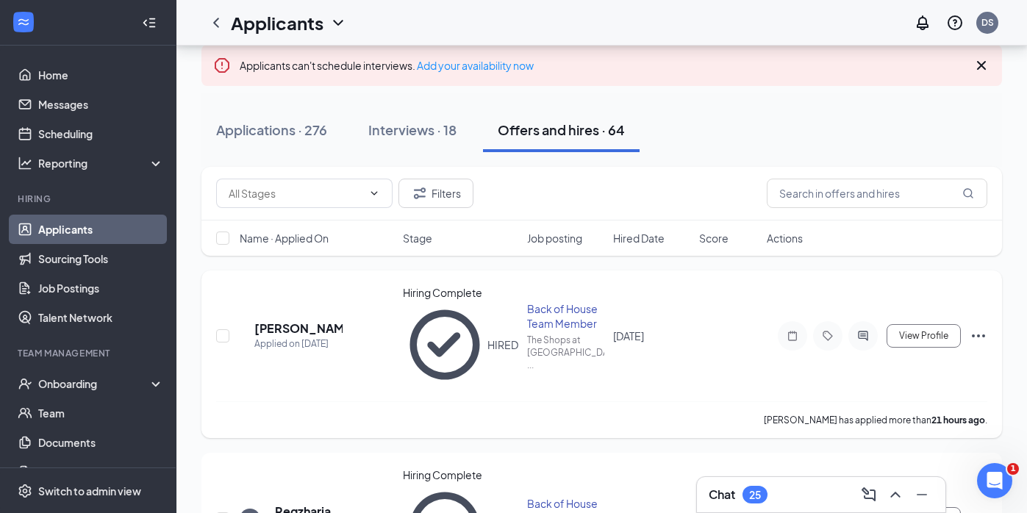
scroll to position [93, 0]
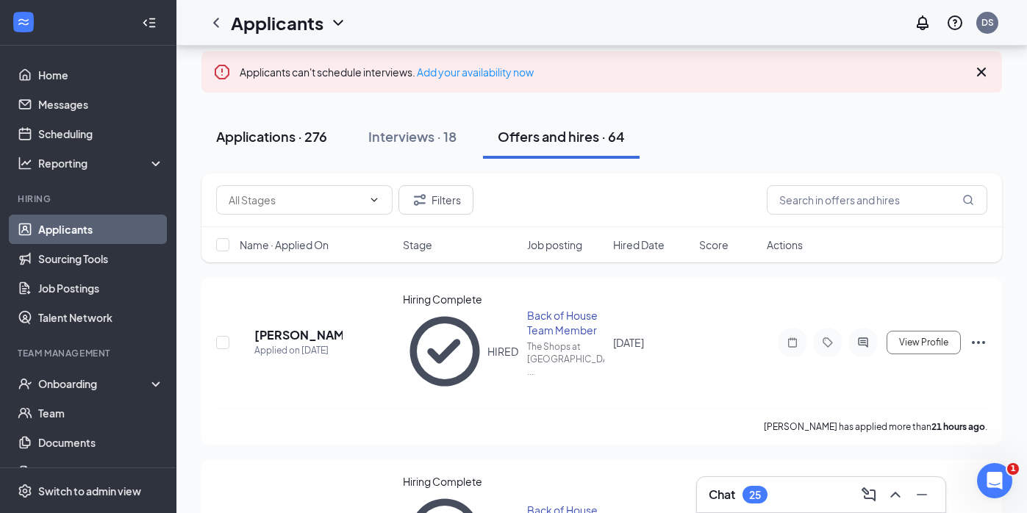
click at [321, 123] on button "Applications · 276" at bounding box center [271, 137] width 140 height 44
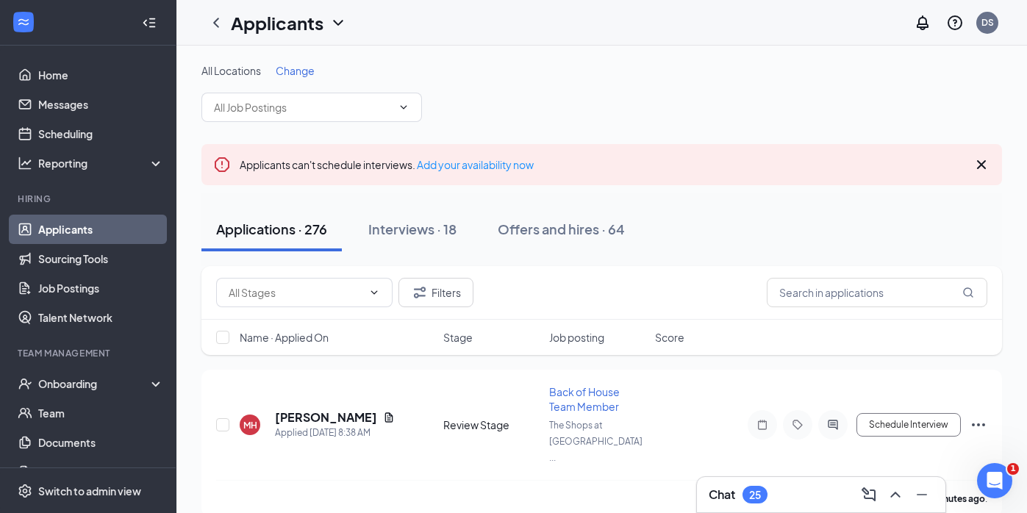
click at [984, 175] on div "Applicants can't schedule interviews. Add your availability now" at bounding box center [601, 164] width 800 height 41
click at [981, 170] on icon "Cross" at bounding box center [981, 165] width 18 height 18
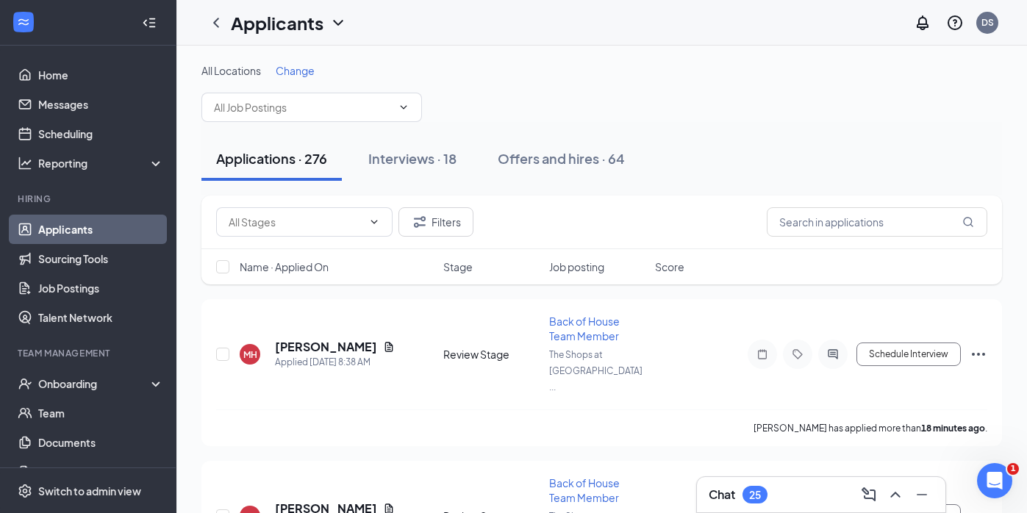
click at [779, 498] on div "Chat 25" at bounding box center [821, 495] width 225 height 24
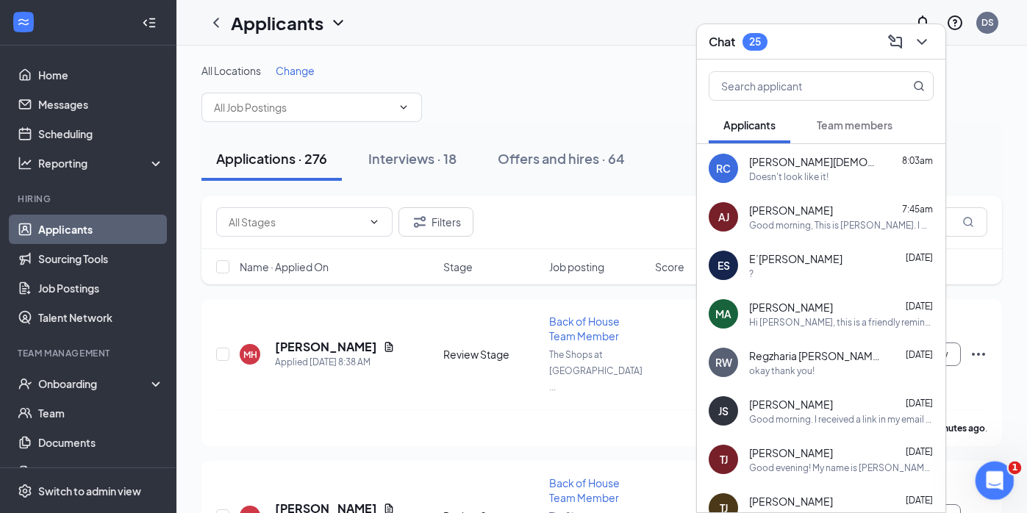
click at [1005, 469] on div "Open Intercom Messenger" at bounding box center [992, 478] width 49 height 49
click at [836, 171] on div "Doesn't look like it!" at bounding box center [841, 177] width 185 height 12
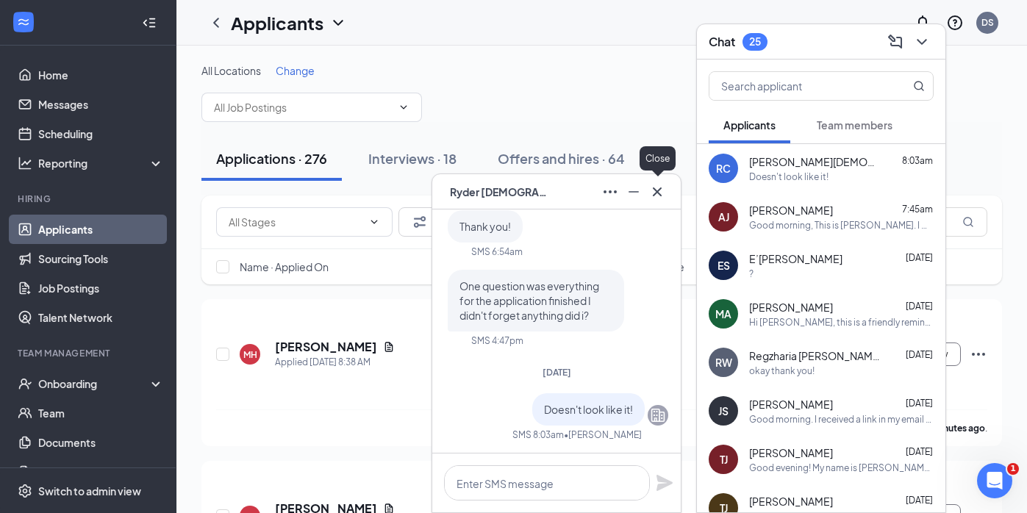
click at [666, 196] on button at bounding box center [657, 192] width 24 height 24
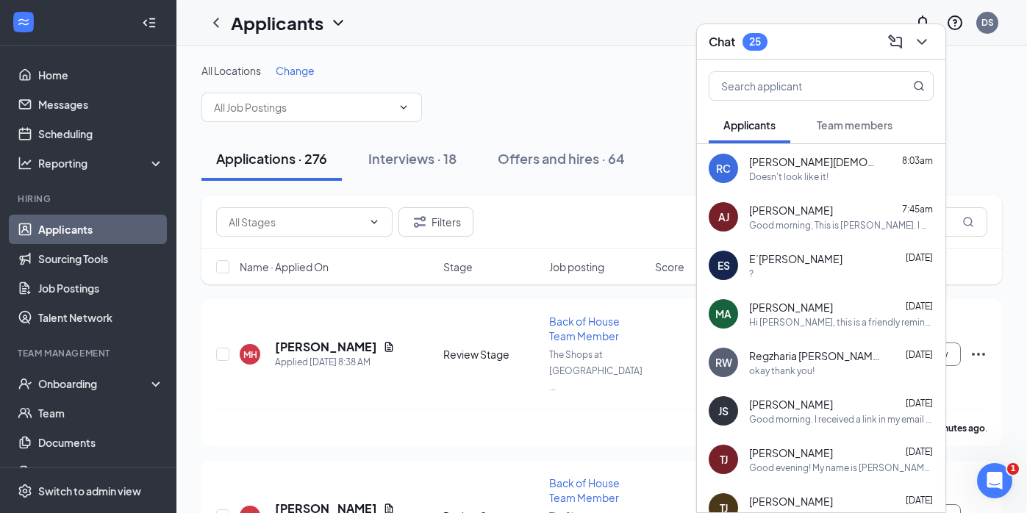
click at [920, 53] on button at bounding box center [922, 42] width 24 height 24
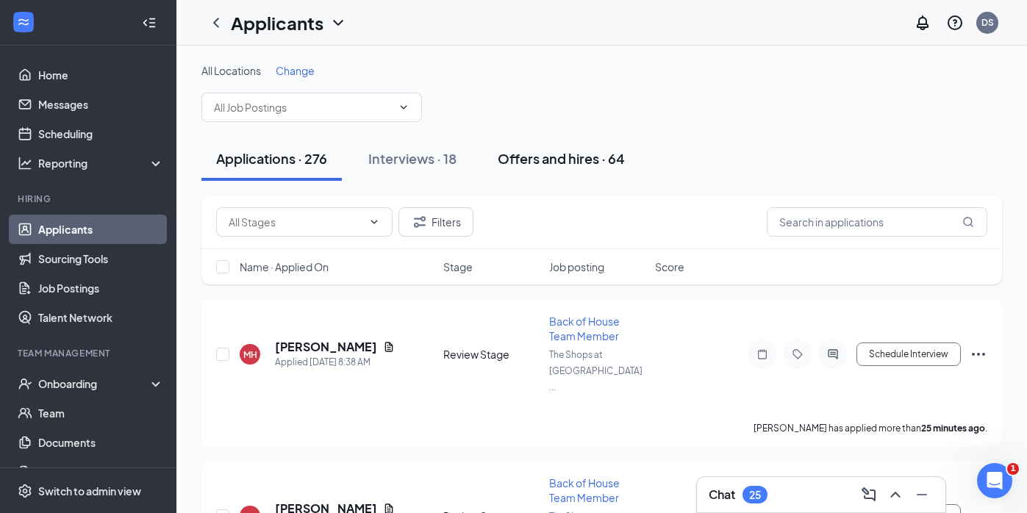
click at [538, 165] on div "Offers and hires · 64" at bounding box center [561, 158] width 127 height 18
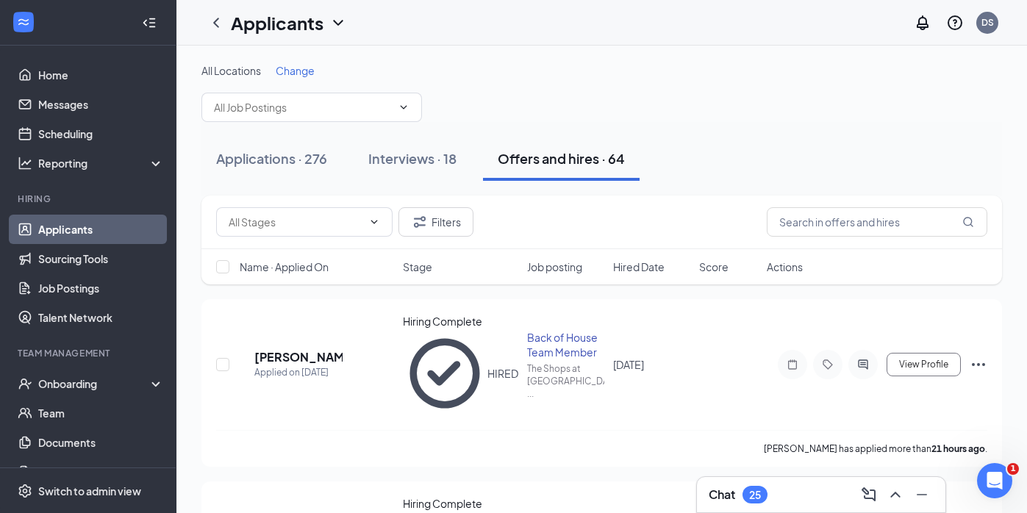
click at [513, 87] on div "All Locations Change" at bounding box center [601, 92] width 800 height 59
